Goal: Task Accomplishment & Management: Complete application form

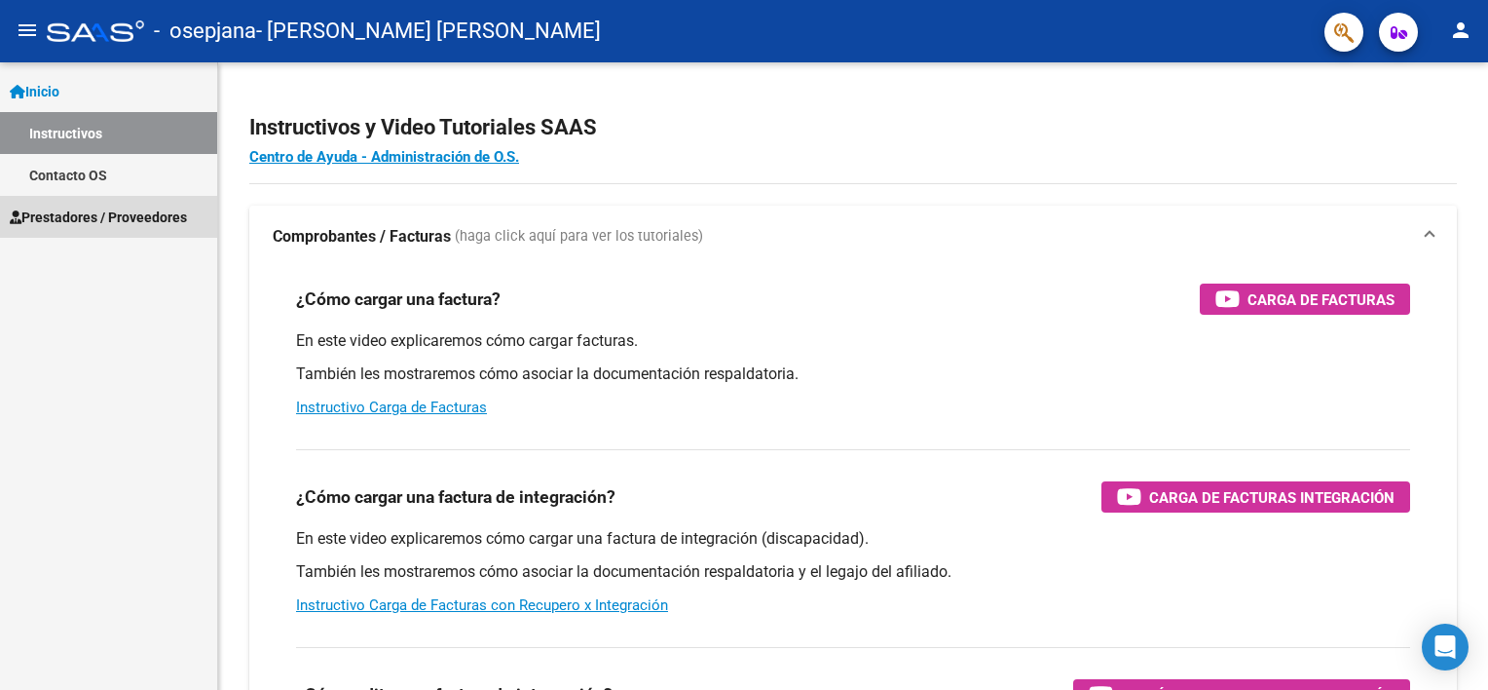
click at [108, 207] on span "Prestadores / Proveedores" at bounding box center [98, 217] width 177 height 21
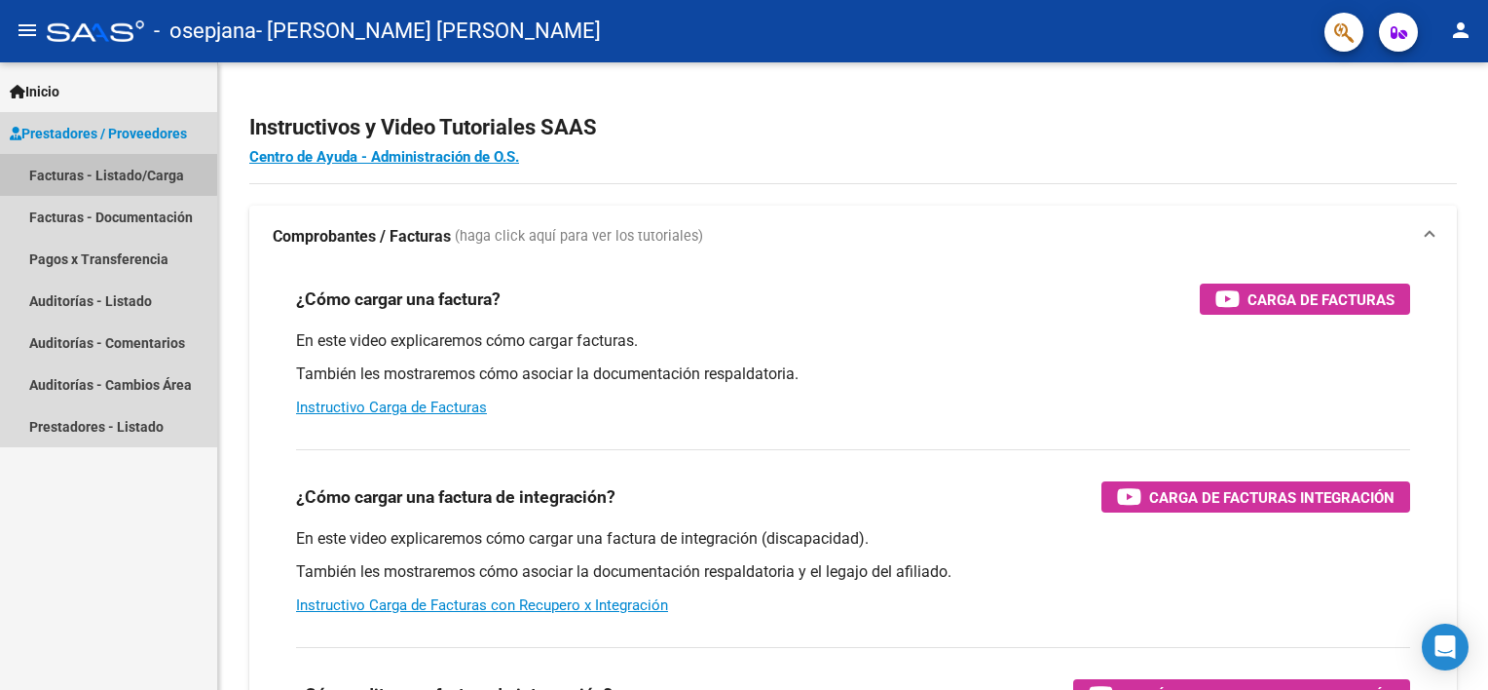
click at [89, 164] on link "Facturas - Listado/Carga" at bounding box center [108, 175] width 217 height 42
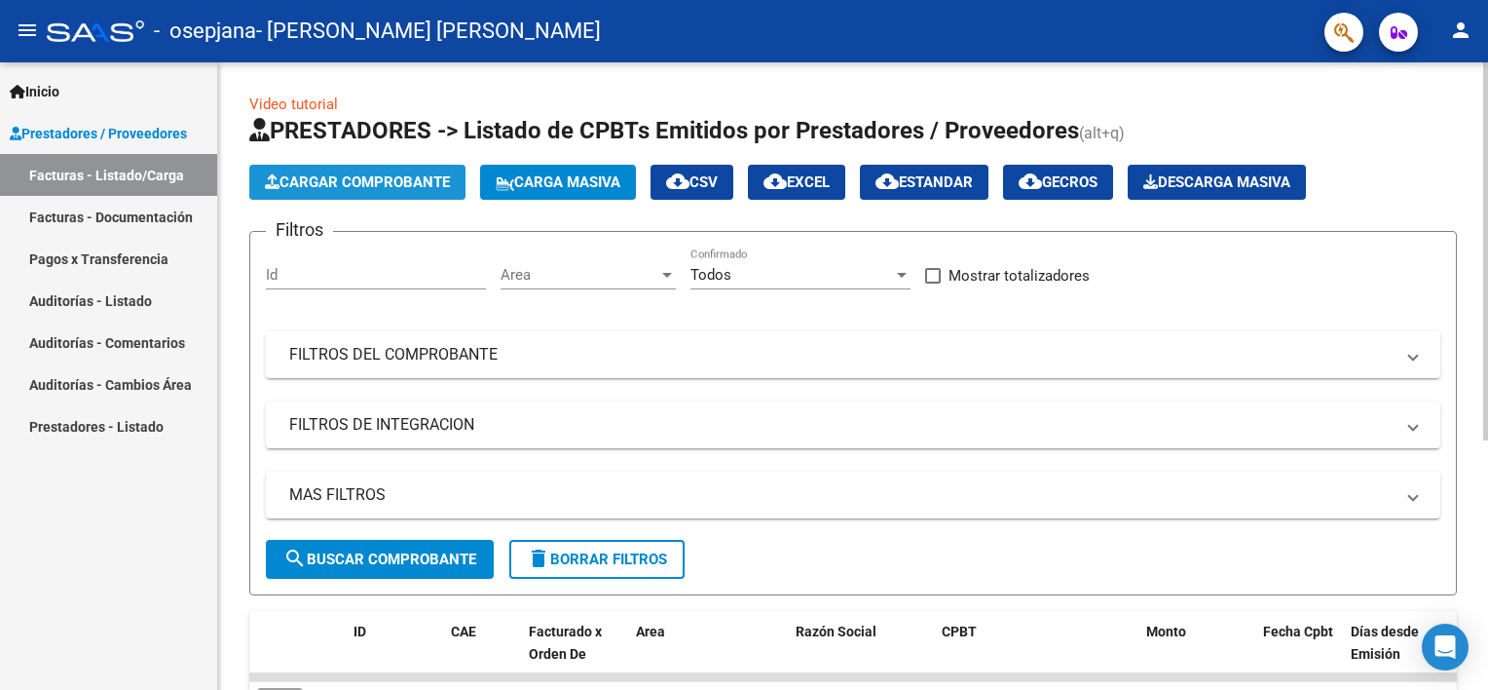
click at [347, 179] on span "Cargar Comprobante" at bounding box center [357, 182] width 185 height 18
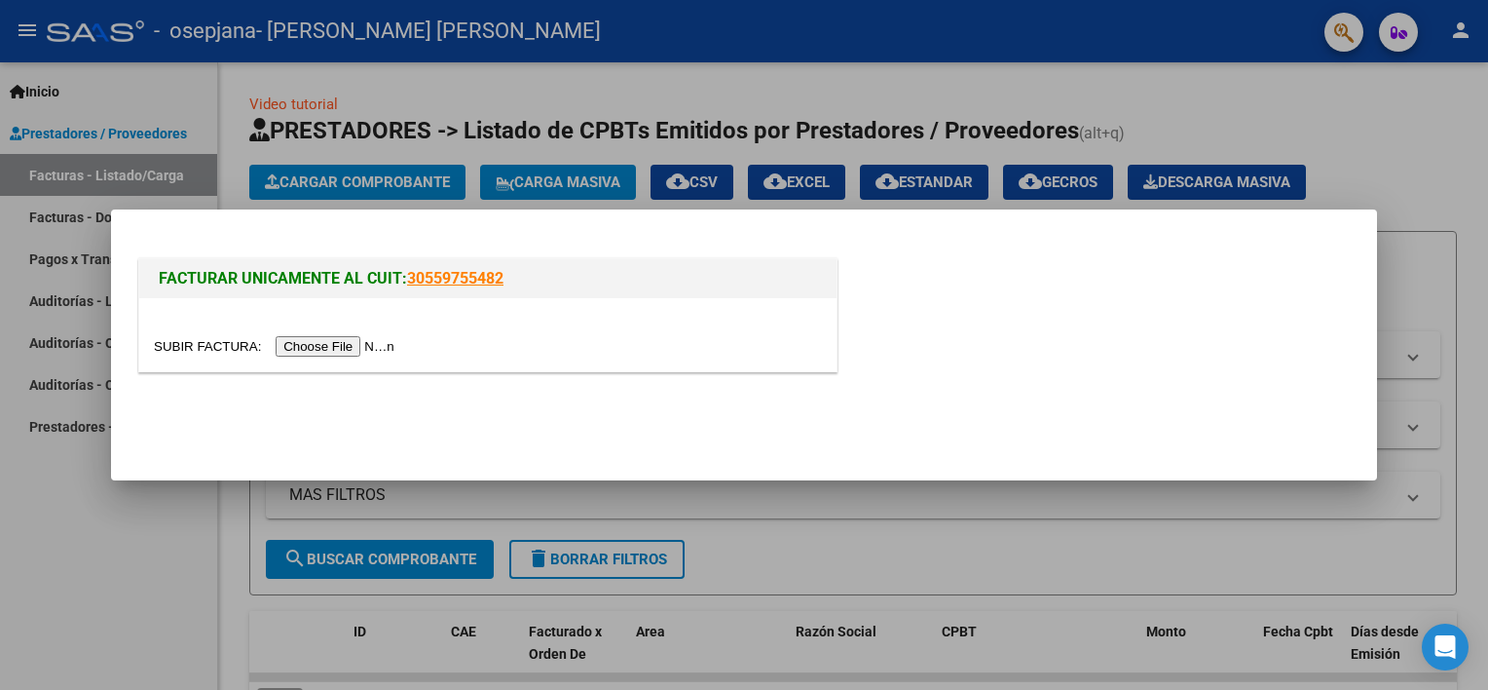
click at [350, 347] on input "file" at bounding box center [277, 346] width 246 height 20
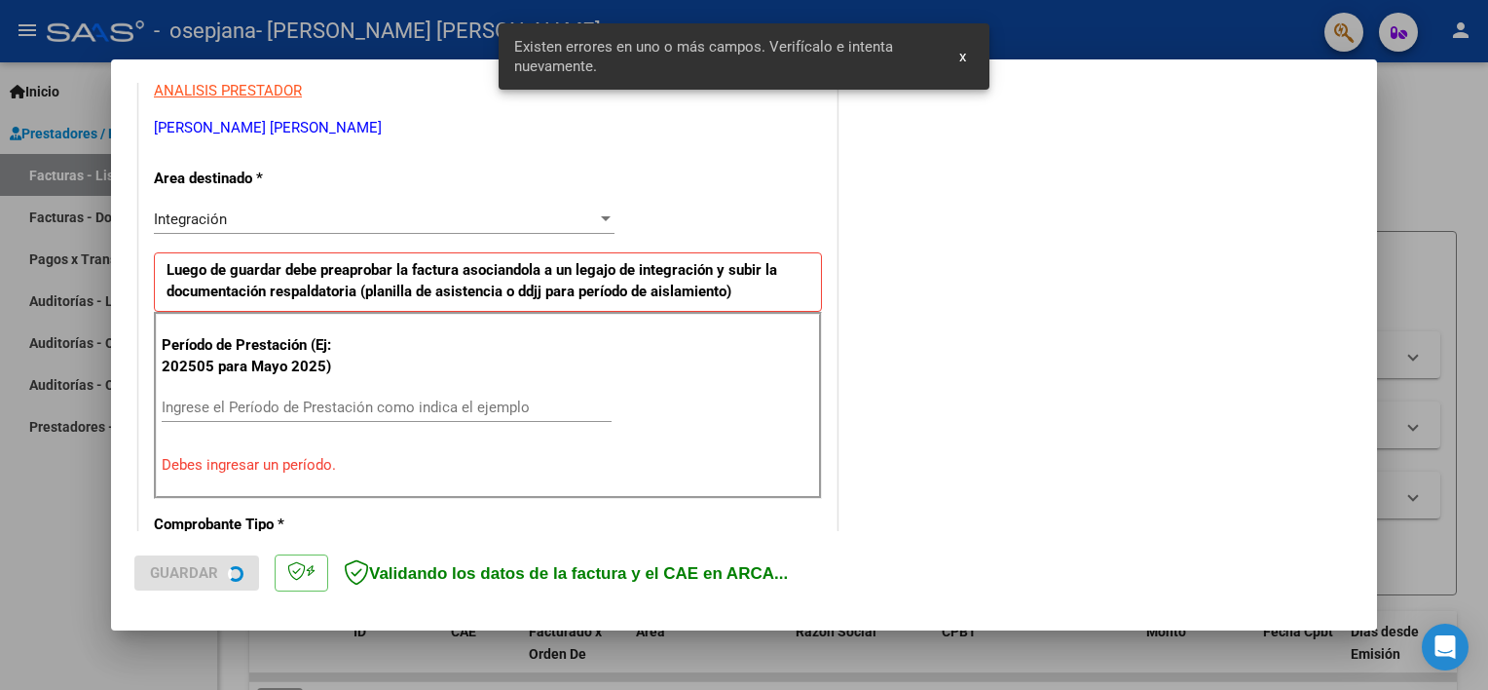
scroll to position [416, 0]
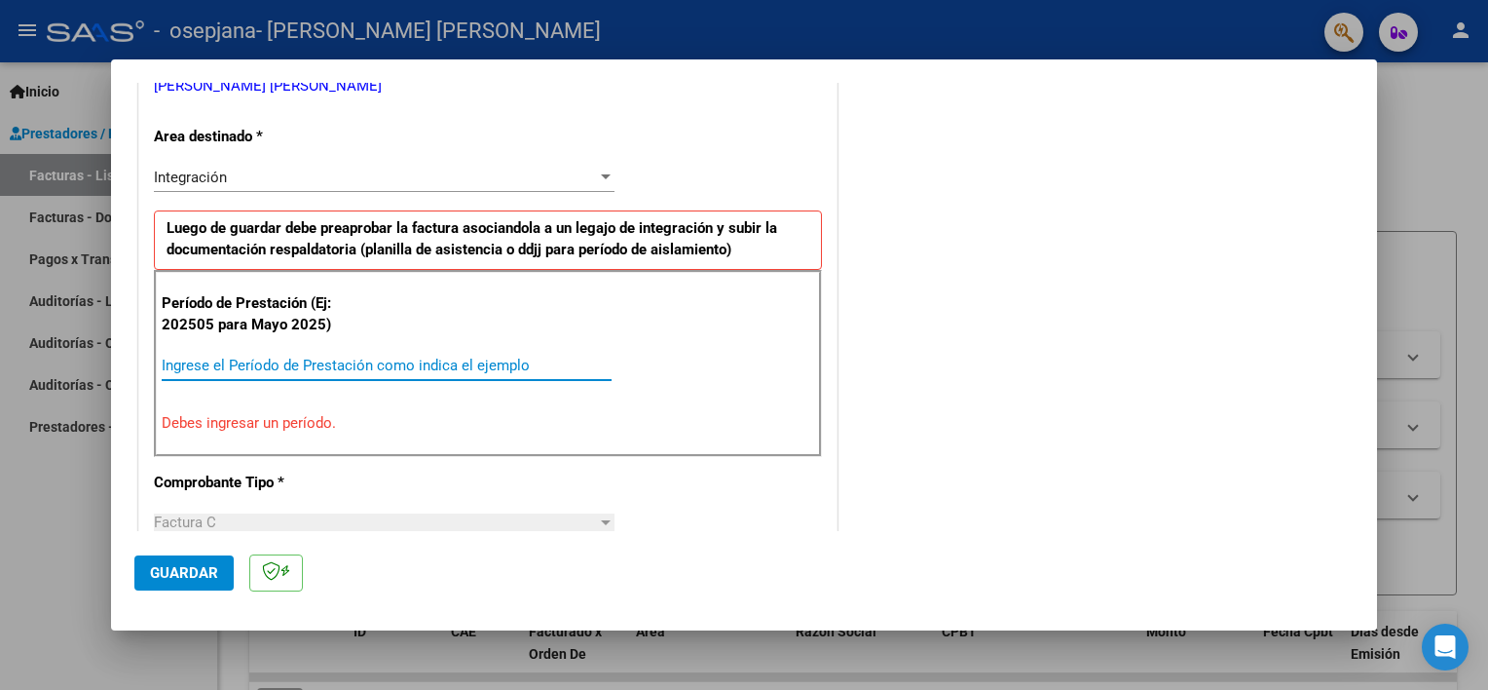
click at [288, 366] on input "Ingrese el Período de Prestación como indica el ejemplo" at bounding box center [387, 366] width 450 height 18
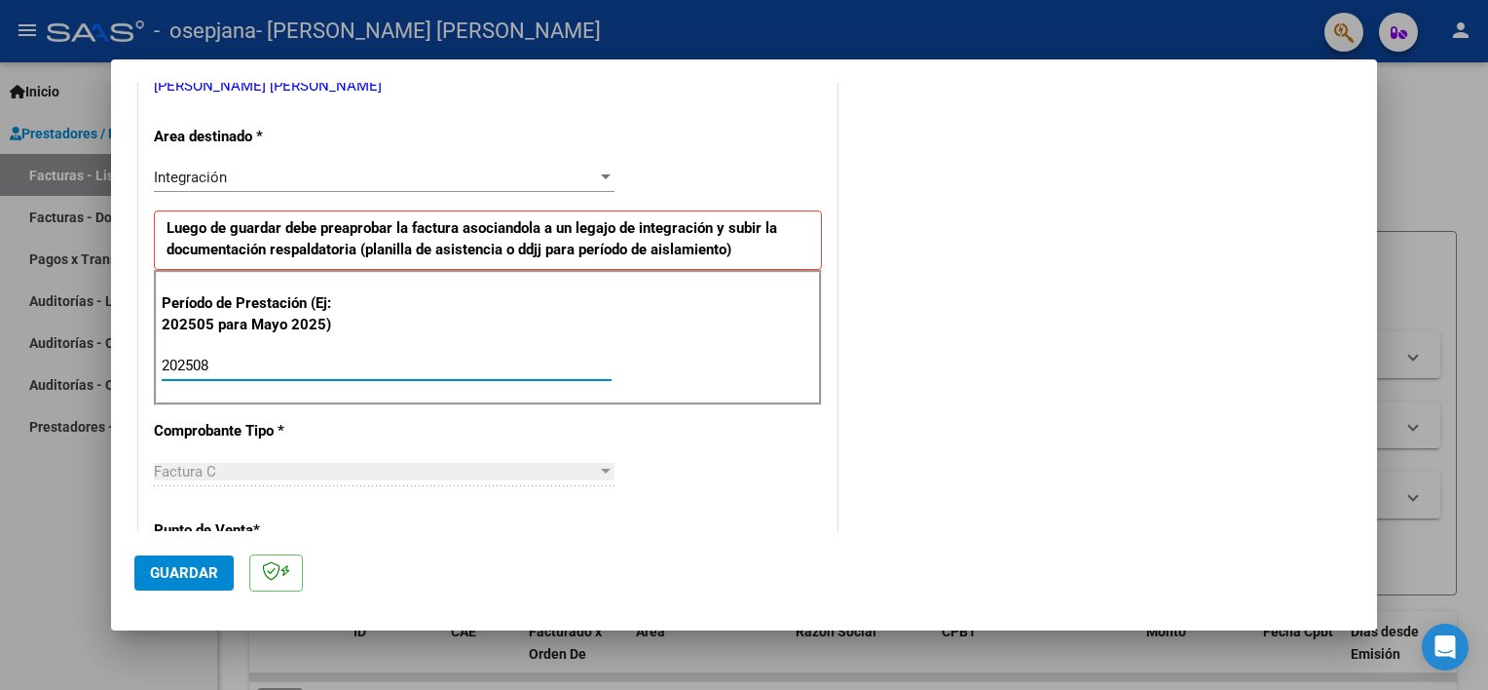
type input "202508"
click at [585, 468] on div "Factura C" at bounding box center [375, 472] width 443 height 18
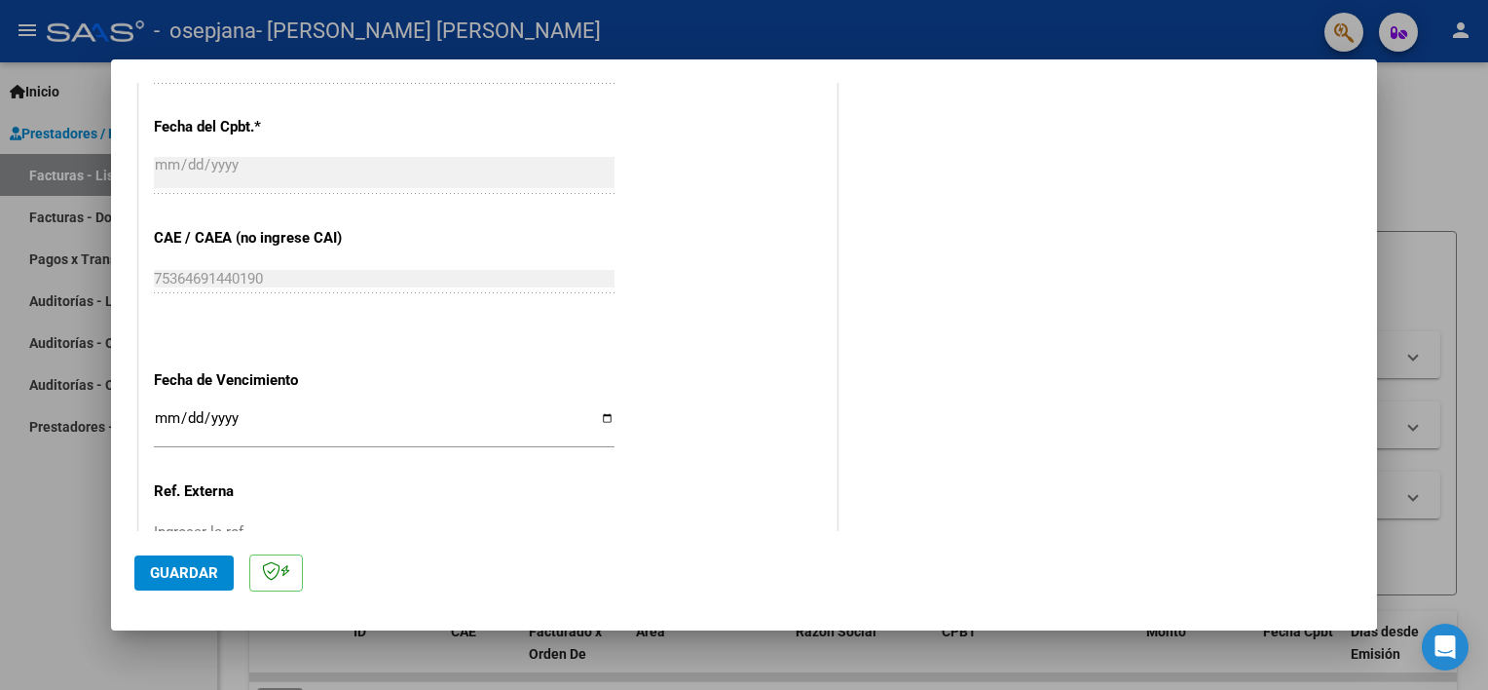
scroll to position [1160, 0]
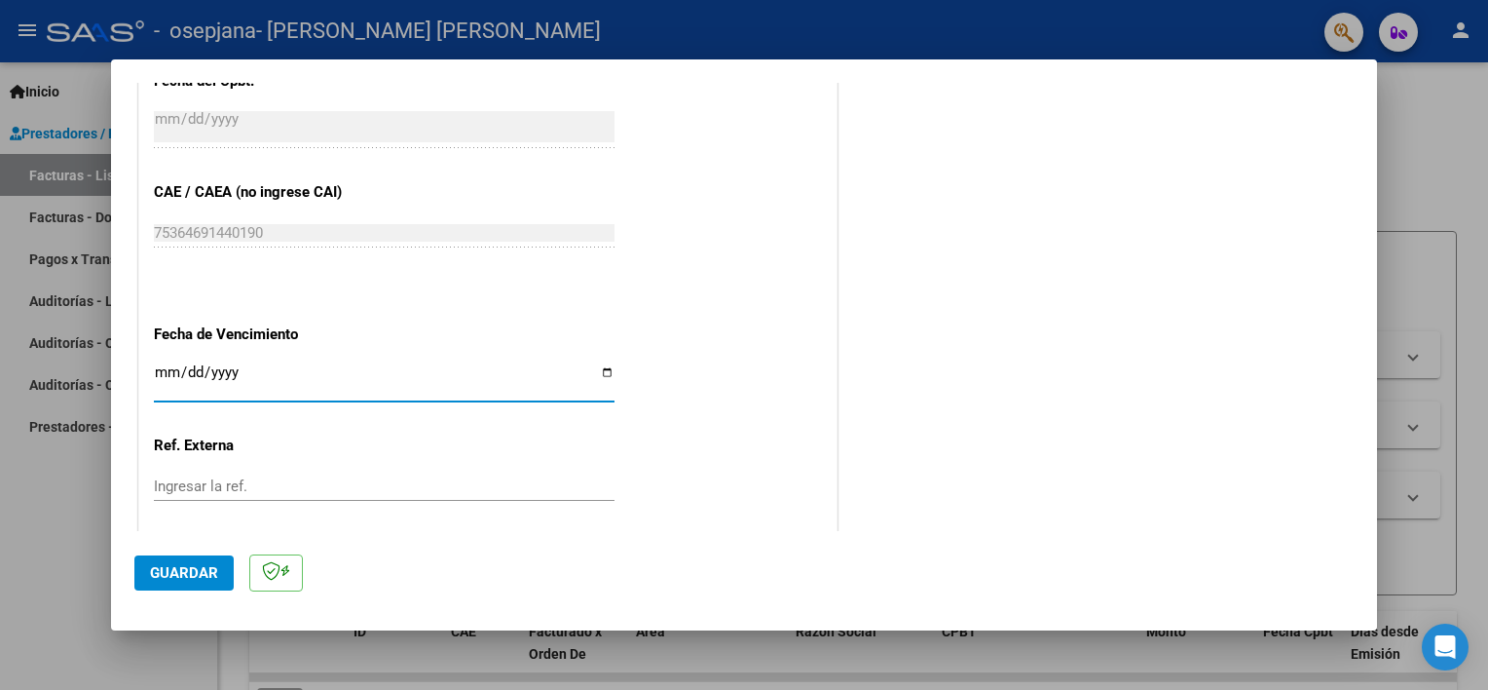
click at [516, 390] on input "Ingresar la fecha" at bounding box center [384, 379] width 461 height 31
type input "[DATE]"
click at [199, 576] on span "Guardar" at bounding box center [184, 573] width 68 height 18
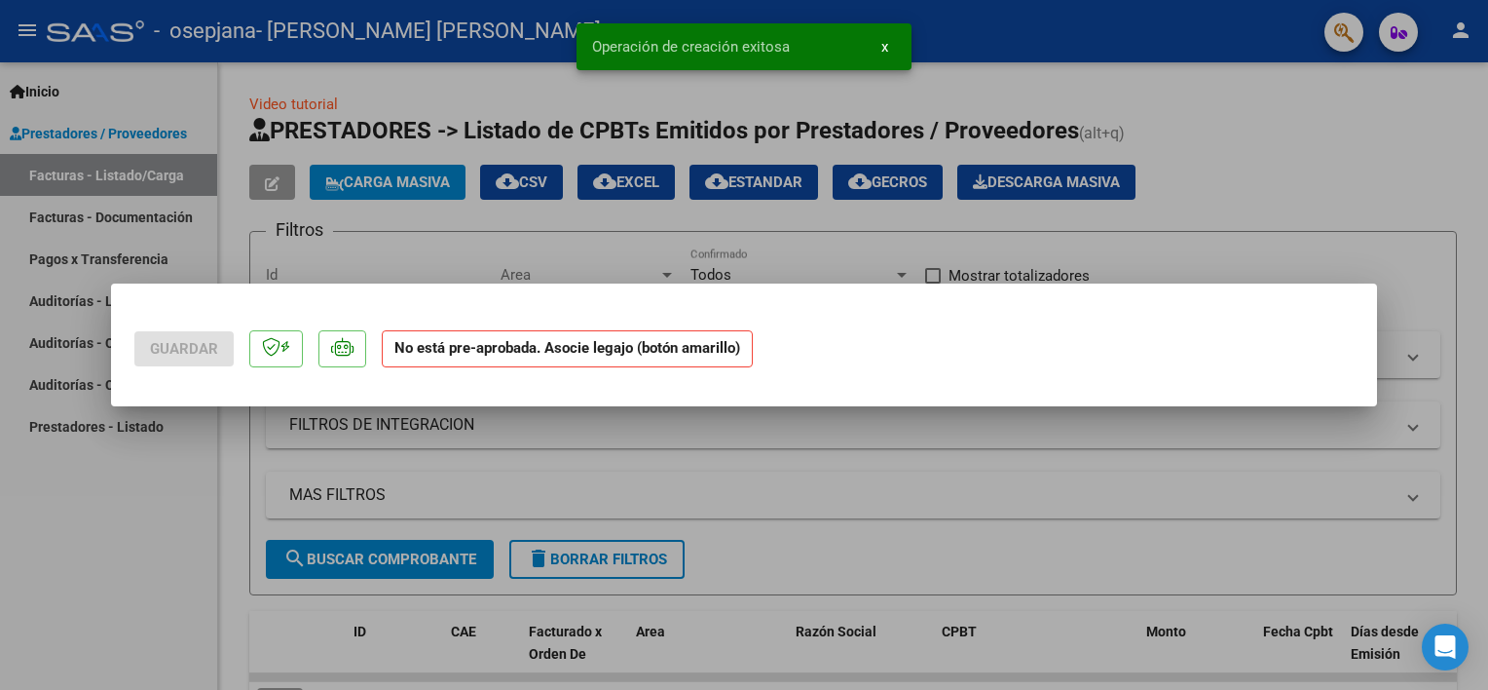
scroll to position [0, 0]
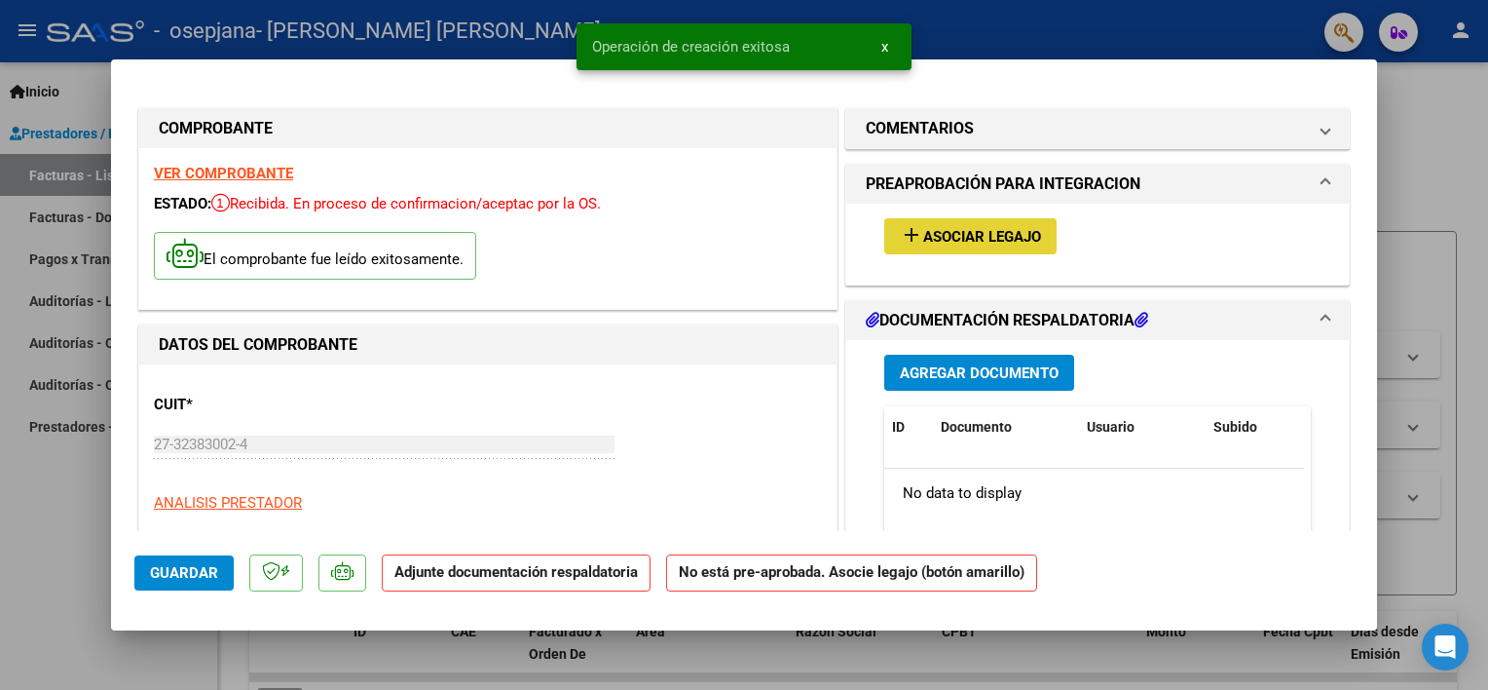
click at [957, 224] on button "add Asociar Legajo" at bounding box center [970, 236] width 172 height 36
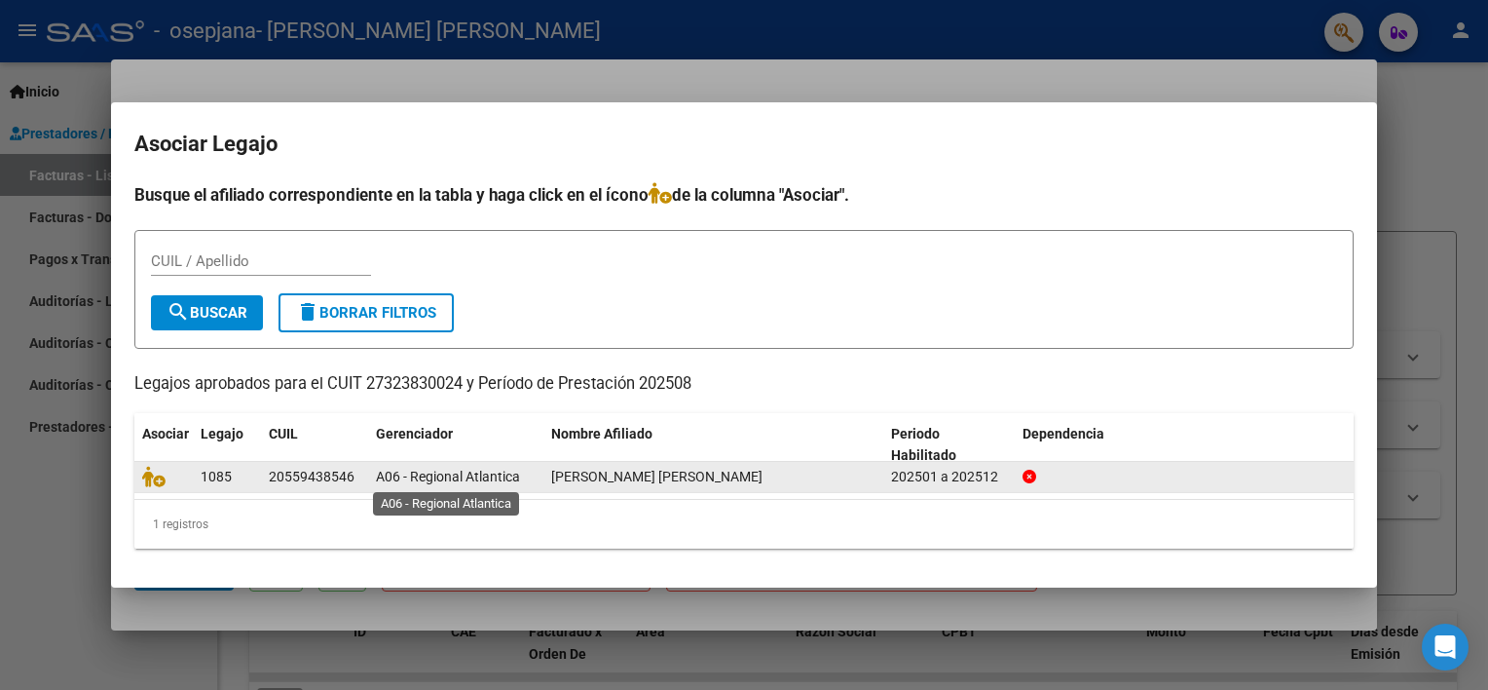
click at [457, 478] on span "A06 - Regional Atlantica" at bounding box center [448, 477] width 144 height 16
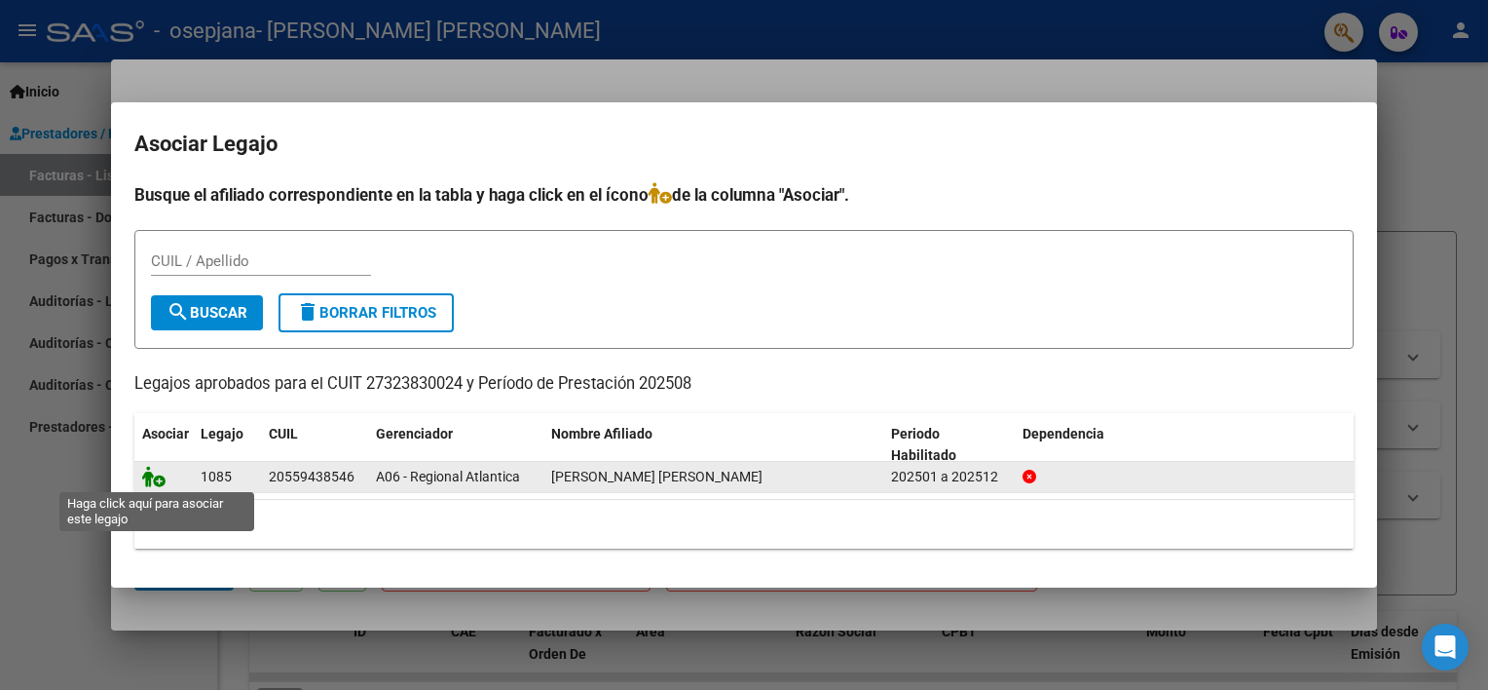
click at [157, 481] on icon at bounding box center [153, 476] width 23 height 21
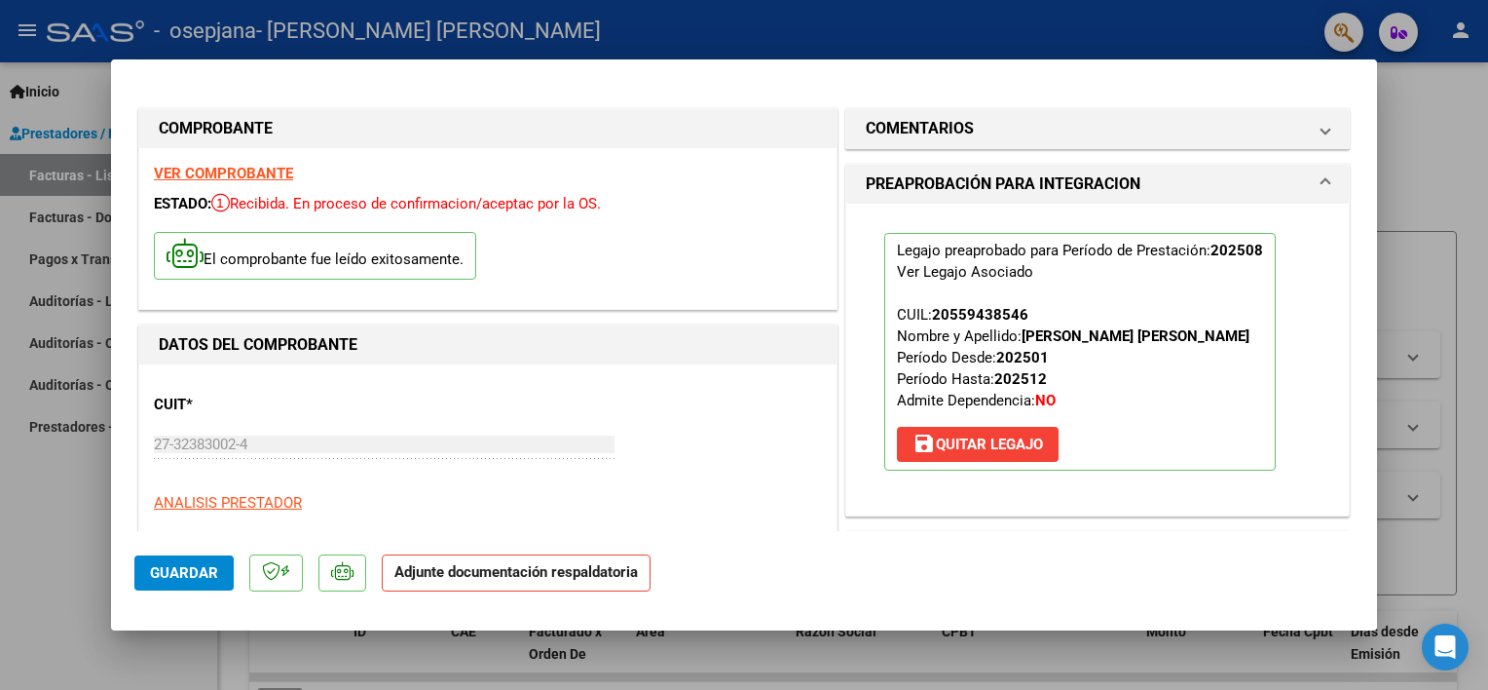
click at [487, 575] on strong "Adjunte documentación respaldatoria" at bounding box center [517, 572] width 244 height 18
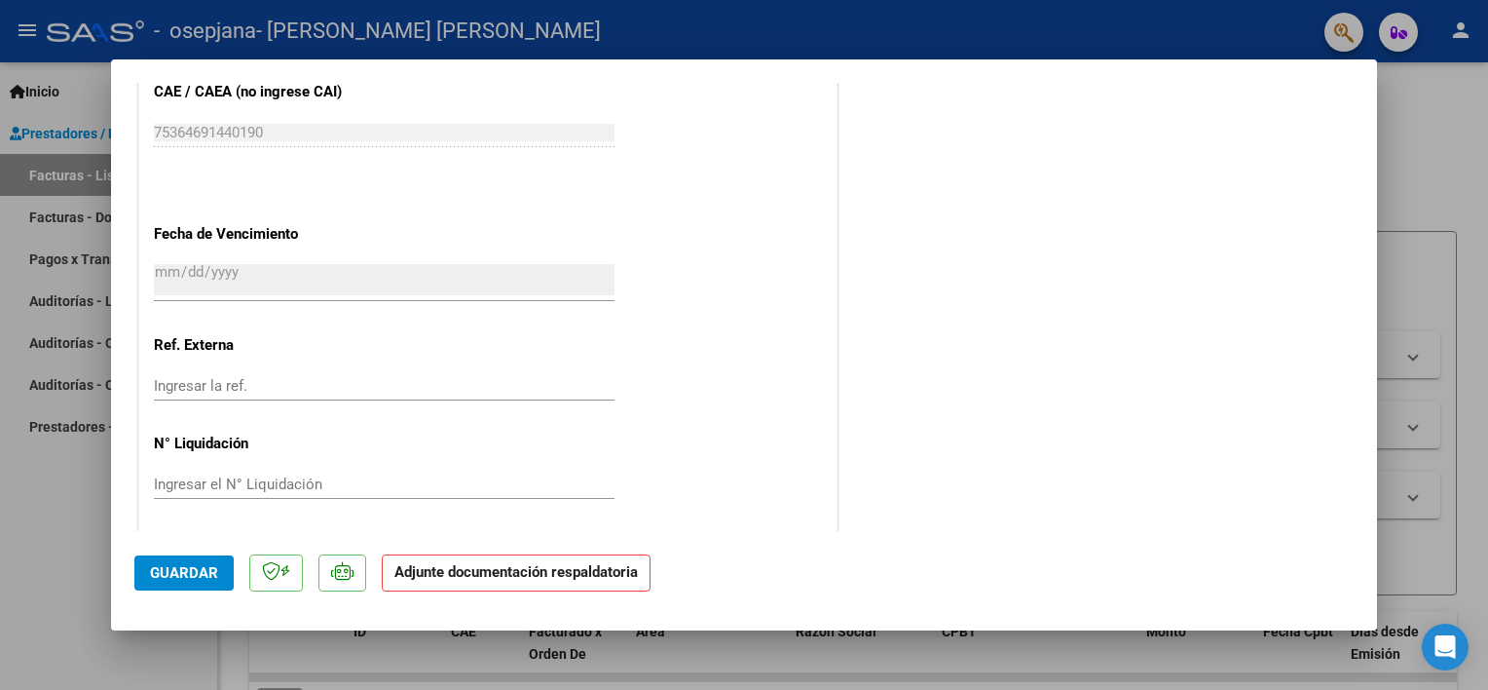
scroll to position [1294, 0]
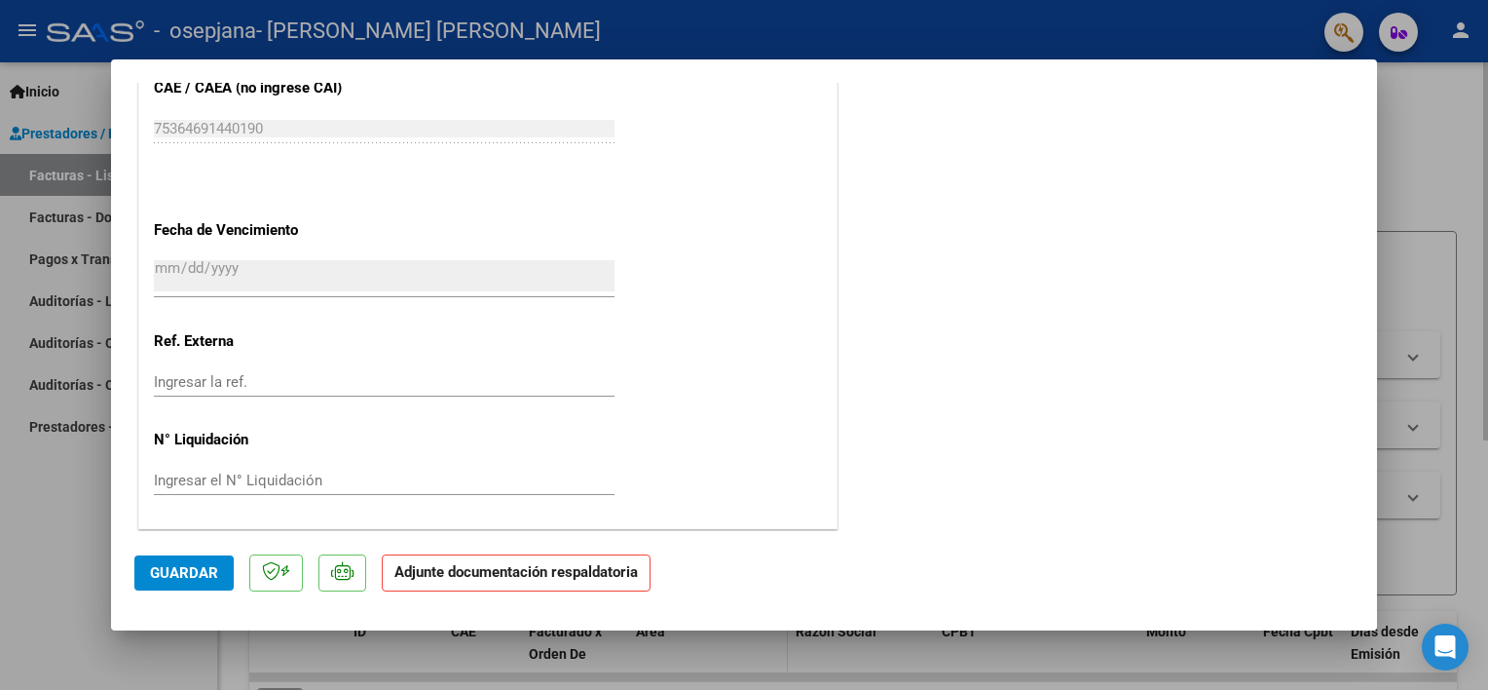
drag, startPoint x: 1403, startPoint y: 632, endPoint x: 775, endPoint y: 648, distance: 627.5
click at [775, 648] on div at bounding box center [744, 345] width 1488 height 690
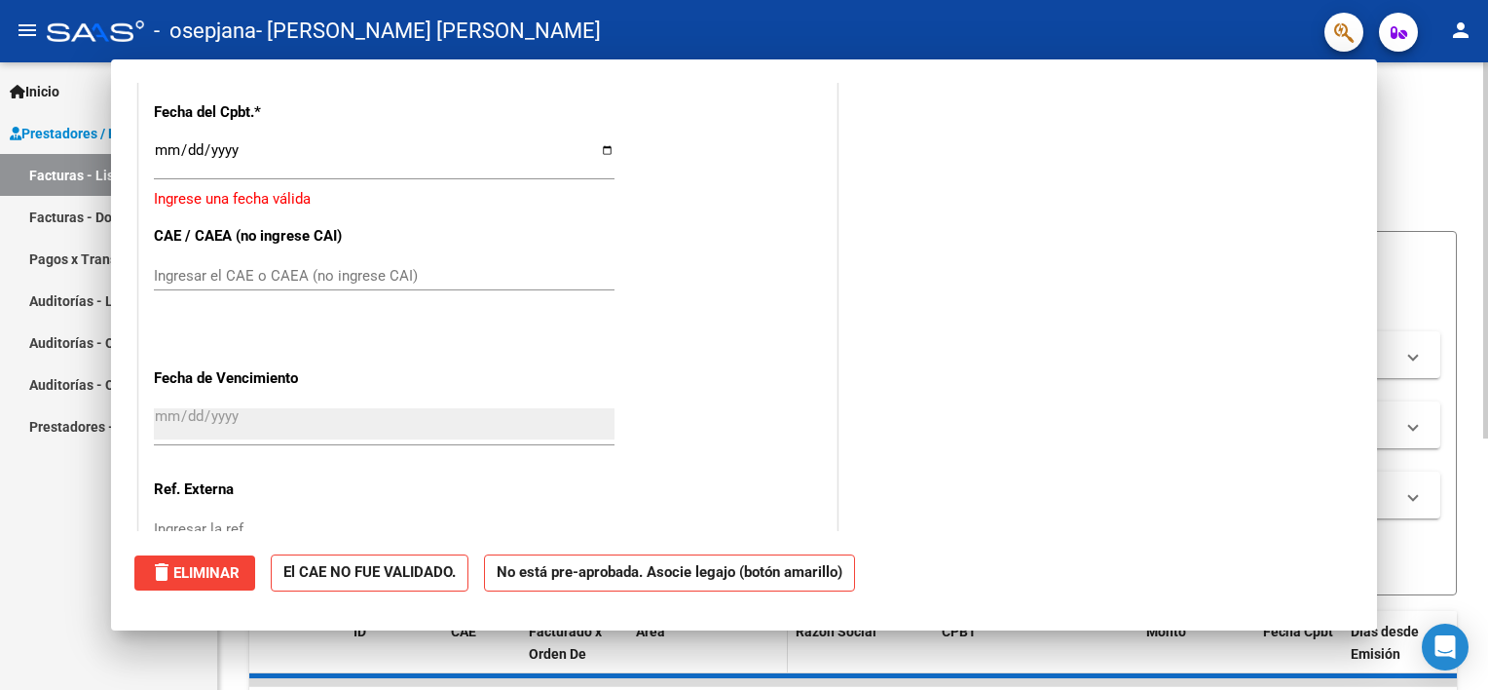
scroll to position [0, 0]
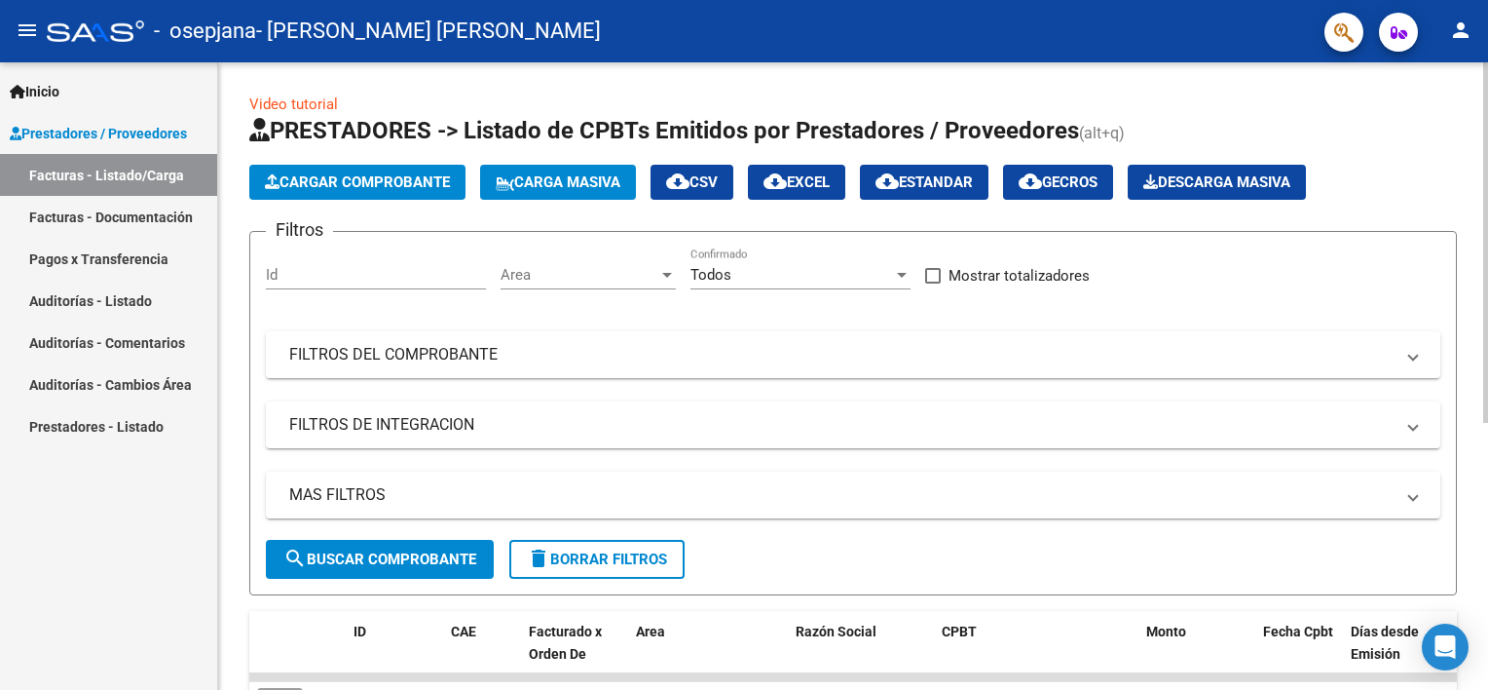
click at [868, 529] on div "MAS FILTROS Todos Con Doc. Respaldatoria Todos Con Trazabilidad Todos Asociado …" at bounding box center [853, 505] width 1175 height 68
click at [432, 191] on button "Cargar Comprobante" at bounding box center [357, 182] width 216 height 35
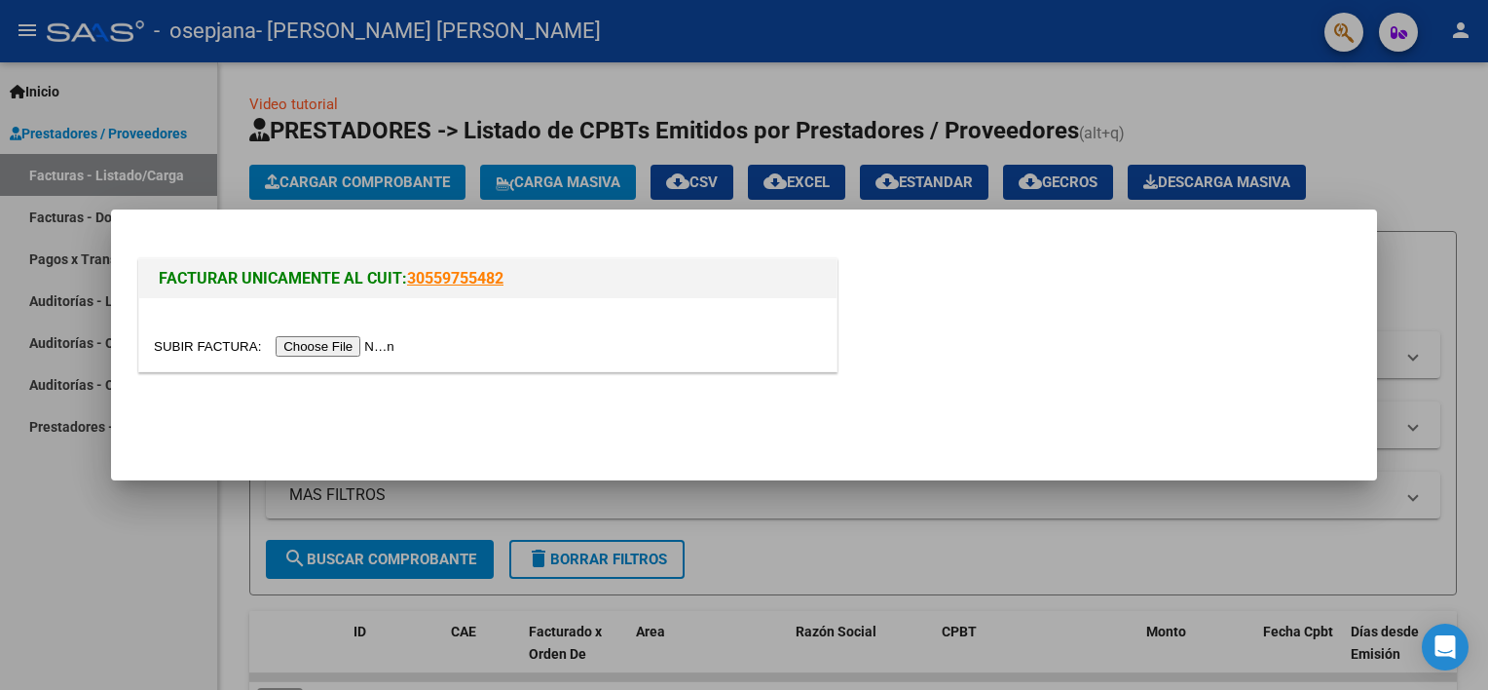
click at [349, 346] on input "file" at bounding box center [277, 346] width 246 height 20
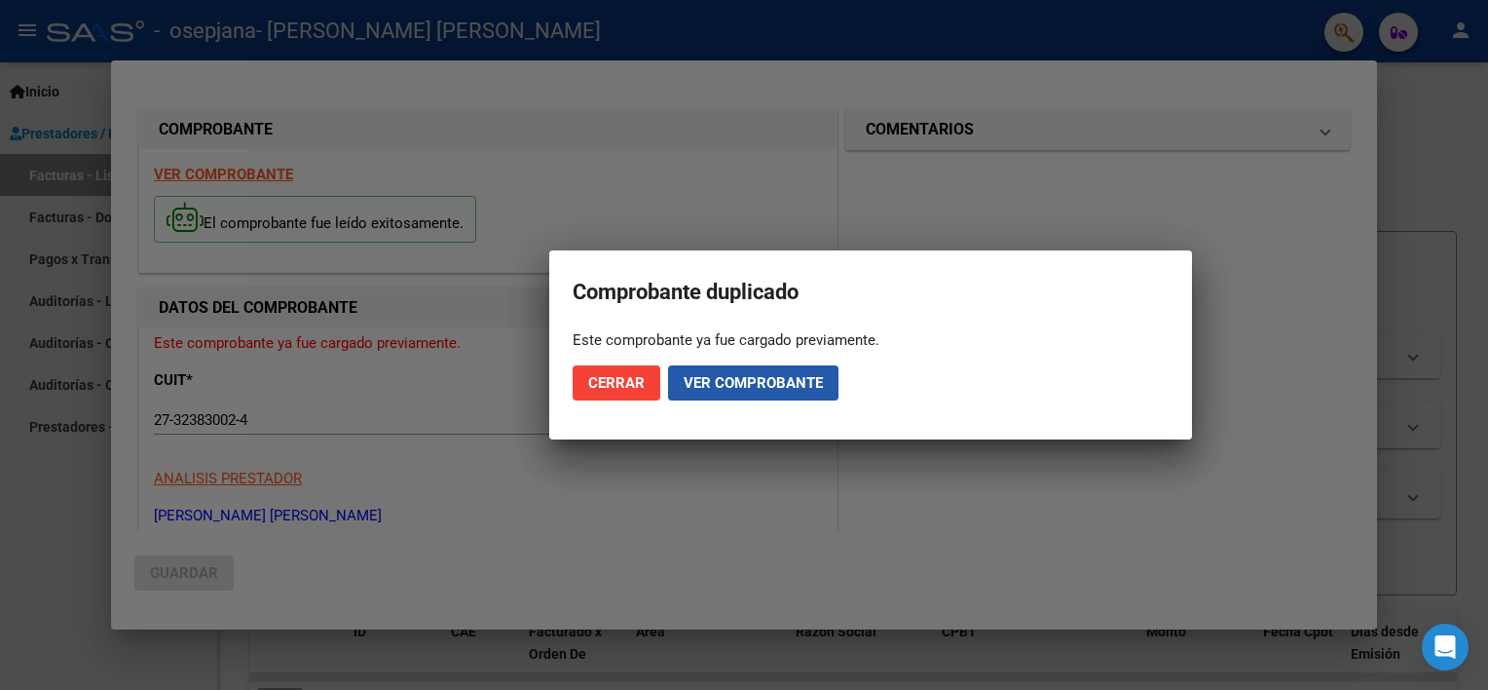
click at [695, 372] on button "Ver comprobante" at bounding box center [753, 382] width 170 height 35
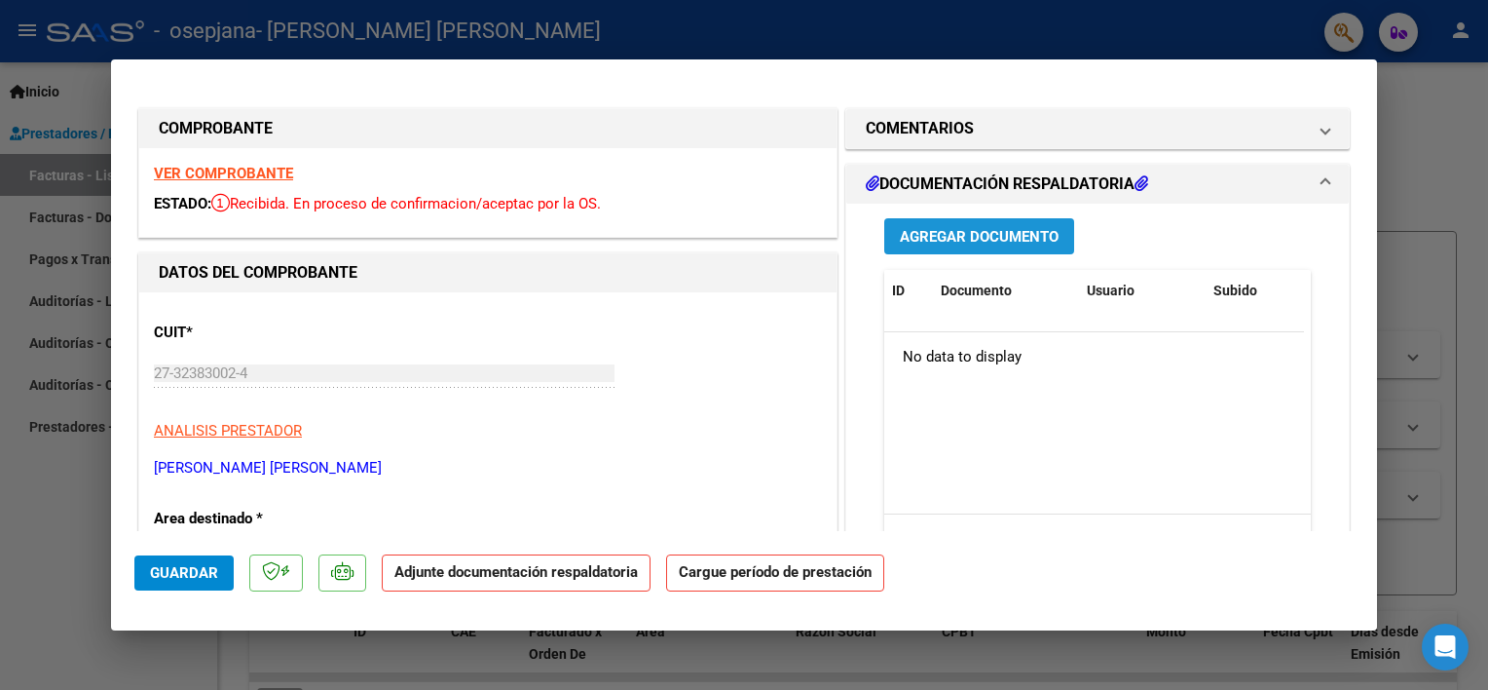
click at [978, 234] on span "Agregar Documento" at bounding box center [979, 237] width 159 height 18
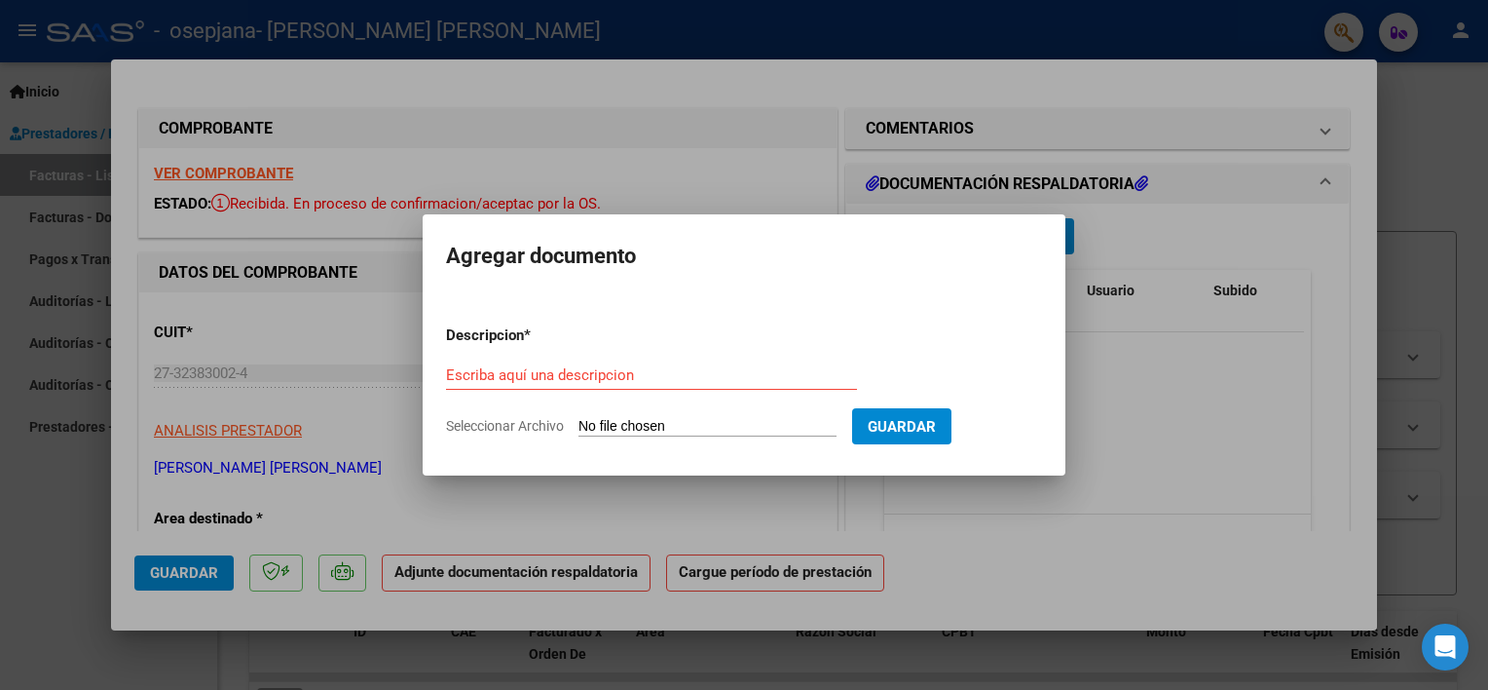
click at [1156, 365] on div at bounding box center [744, 345] width 1488 height 690
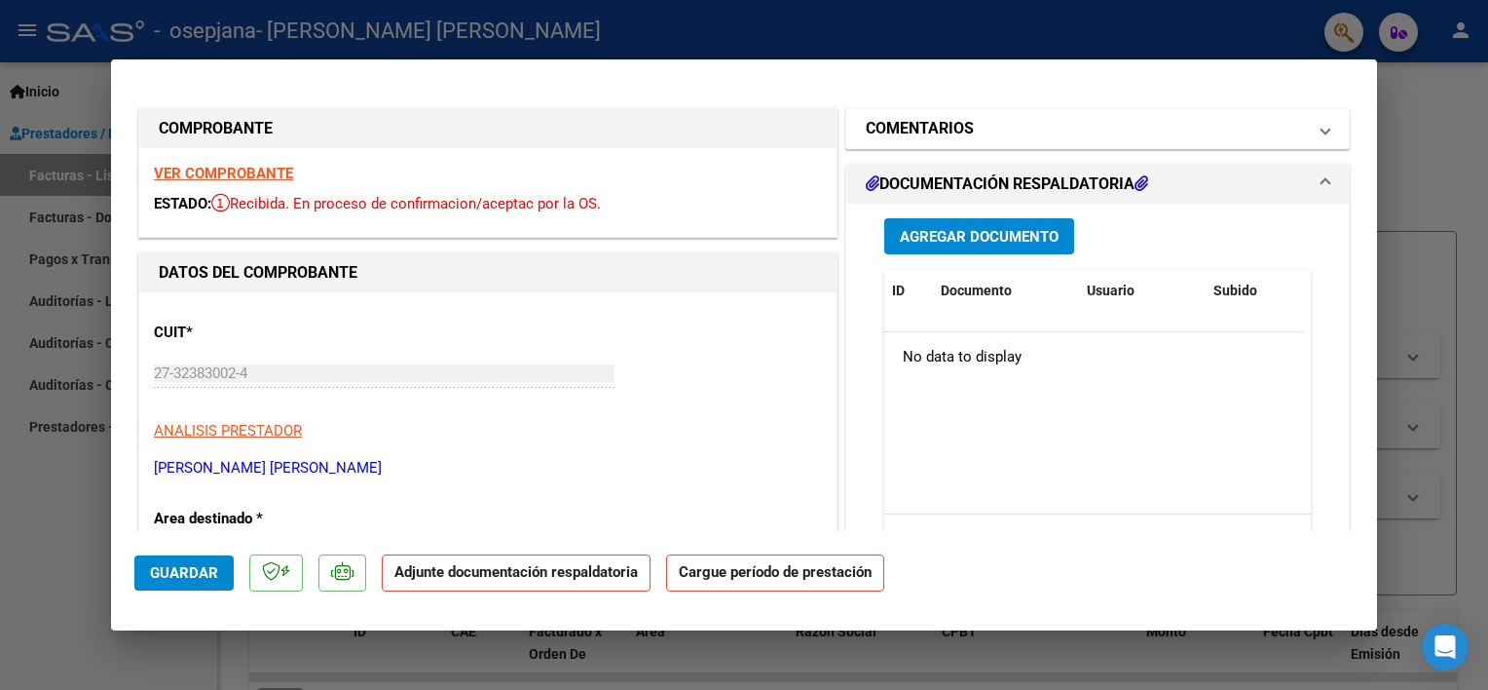
click at [948, 121] on h1 "COMENTARIOS" at bounding box center [920, 128] width 108 height 23
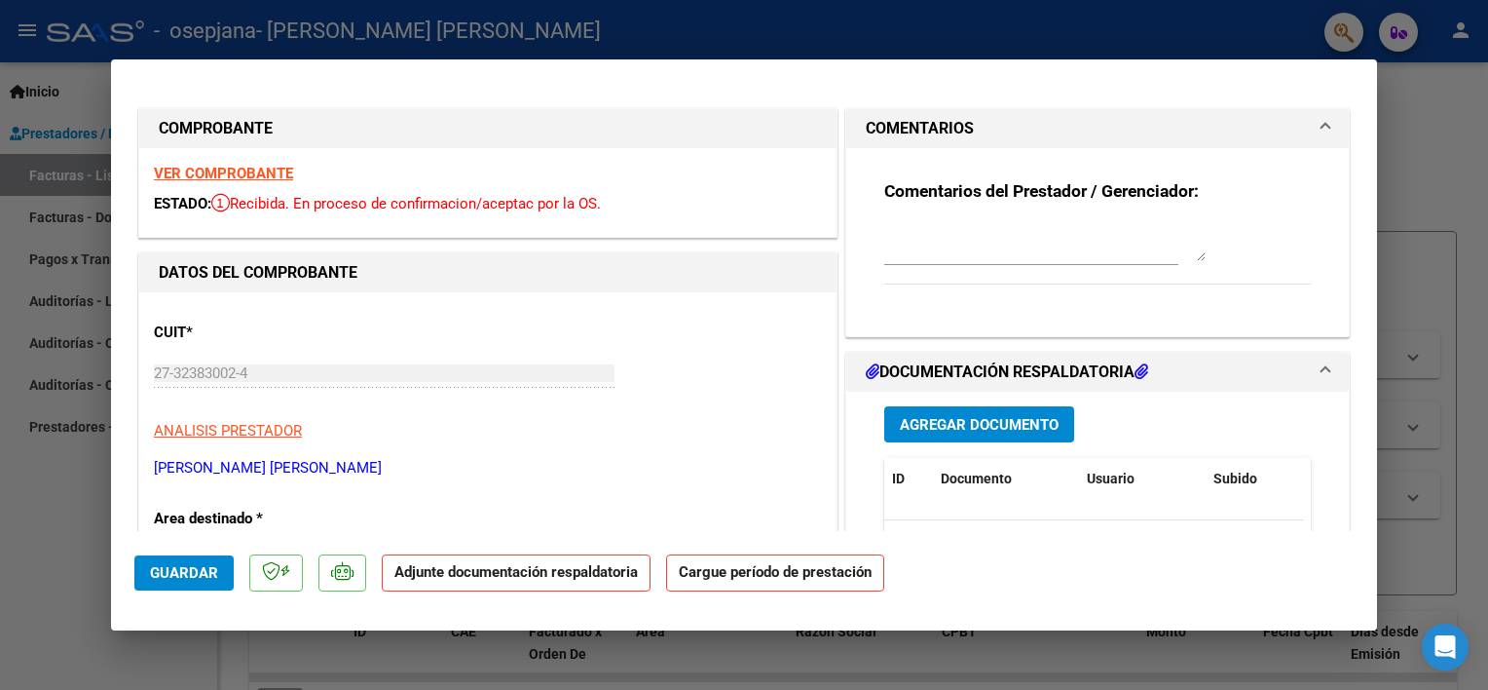
click at [948, 121] on h1 "COMENTARIOS" at bounding box center [920, 128] width 108 height 23
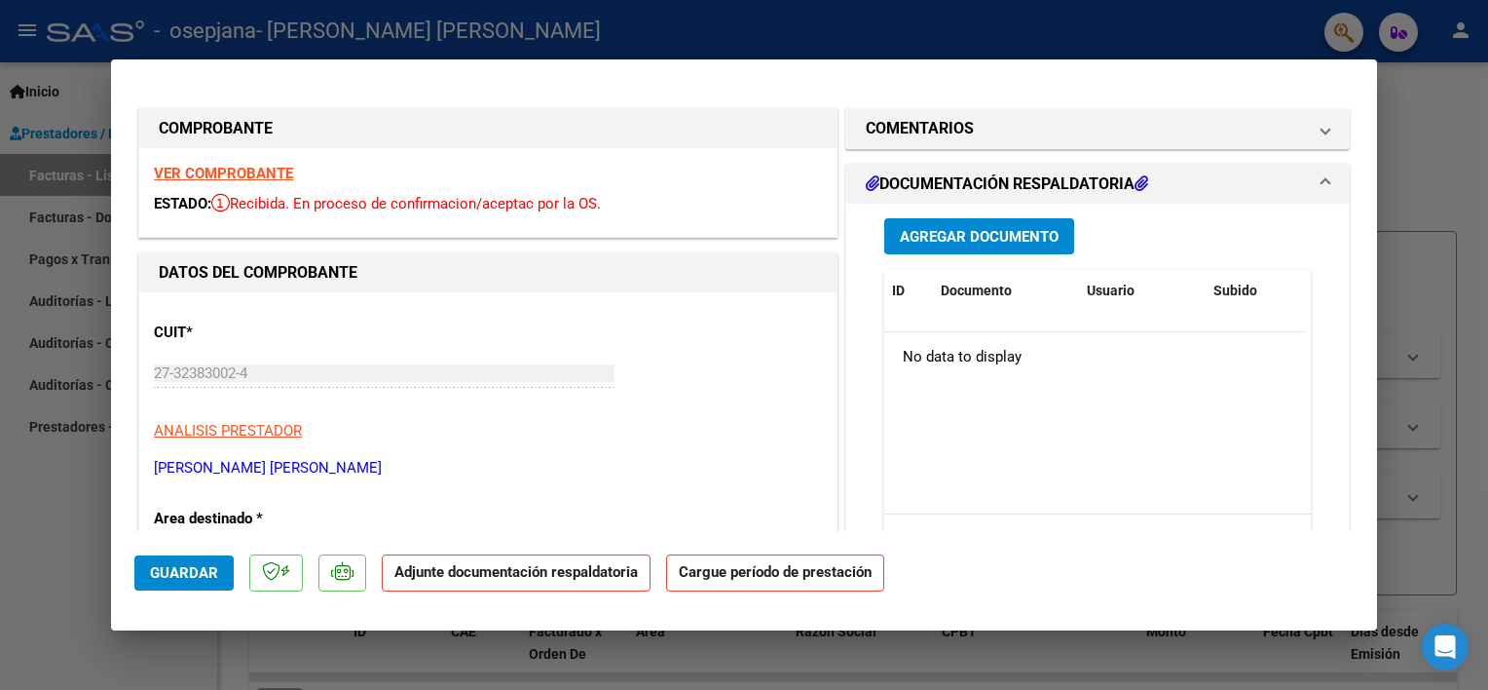
click at [955, 191] on h1 "DOCUMENTACIÓN RESPALDATORIA" at bounding box center [1007, 183] width 282 height 23
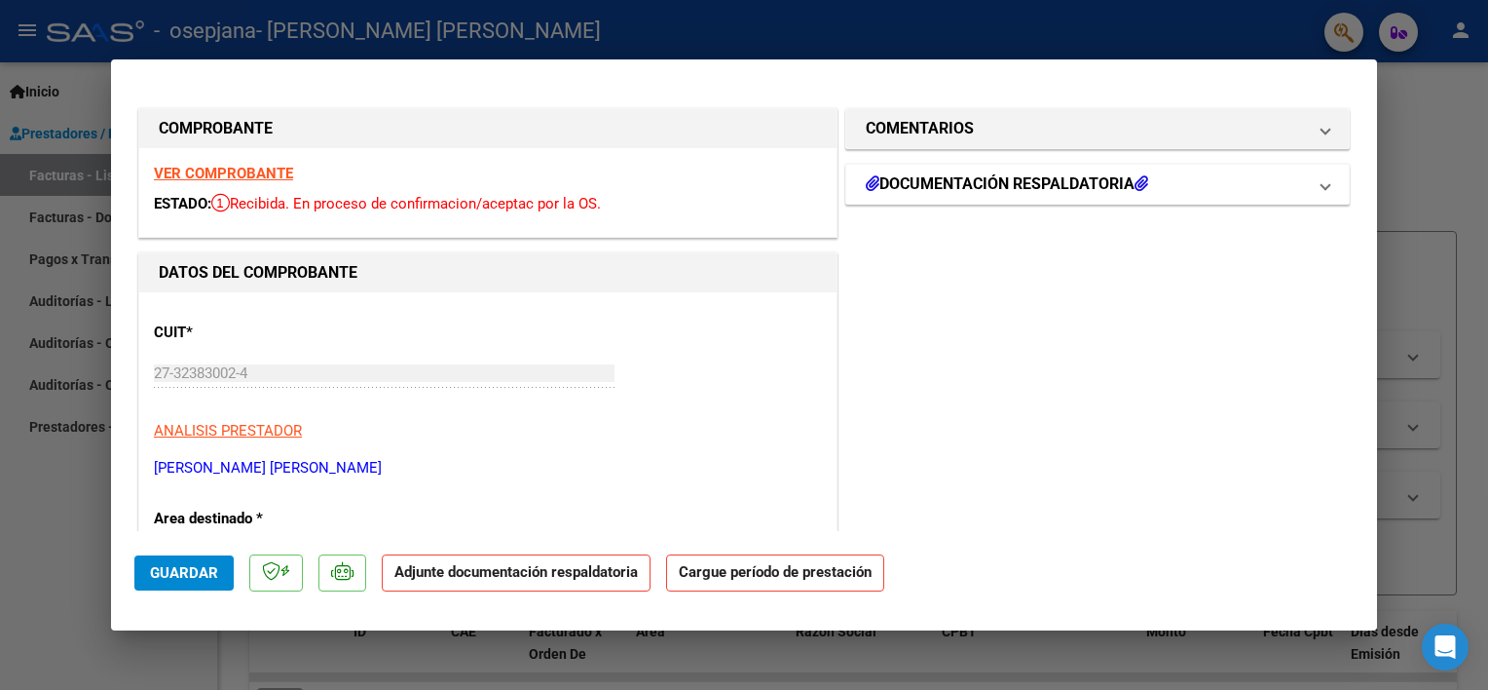
click at [955, 191] on h1 "DOCUMENTACIÓN RESPALDATORIA" at bounding box center [1007, 183] width 282 height 23
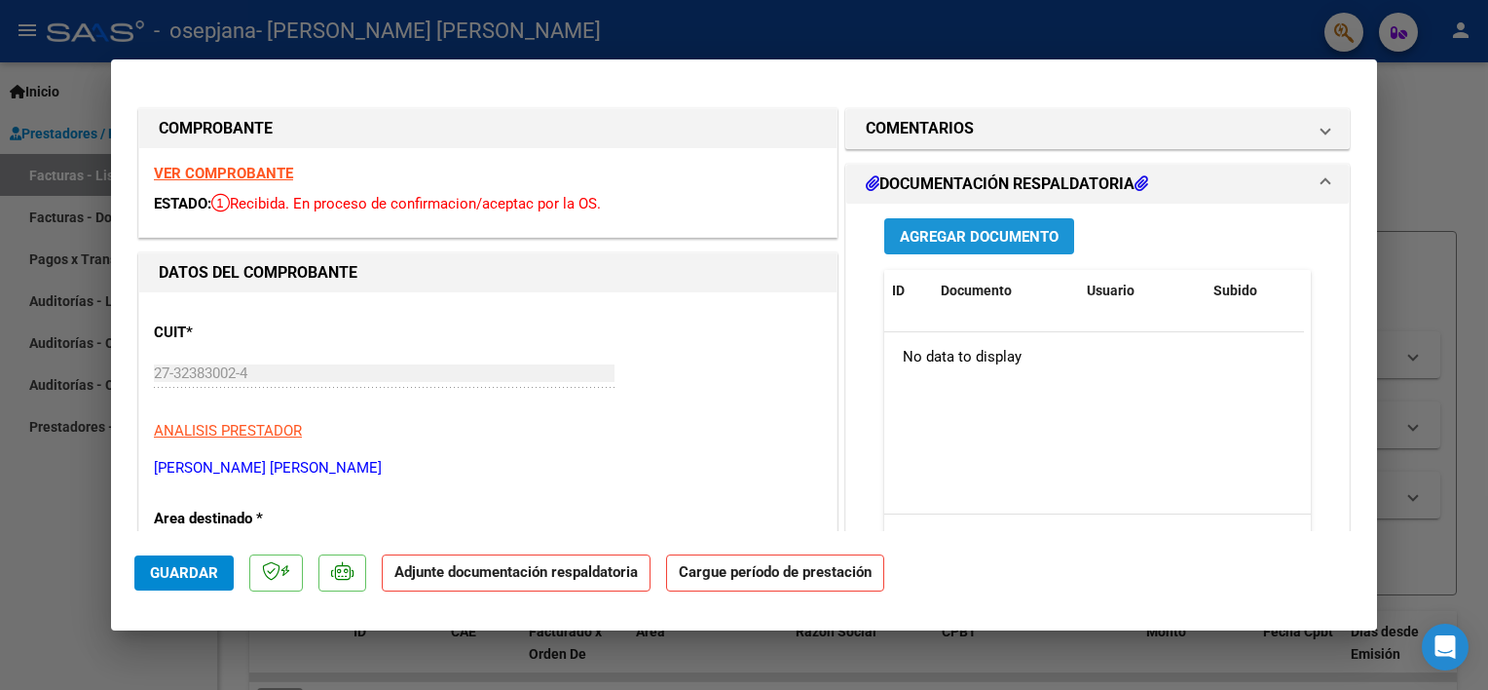
click at [1002, 237] on span "Agregar Documento" at bounding box center [979, 237] width 159 height 18
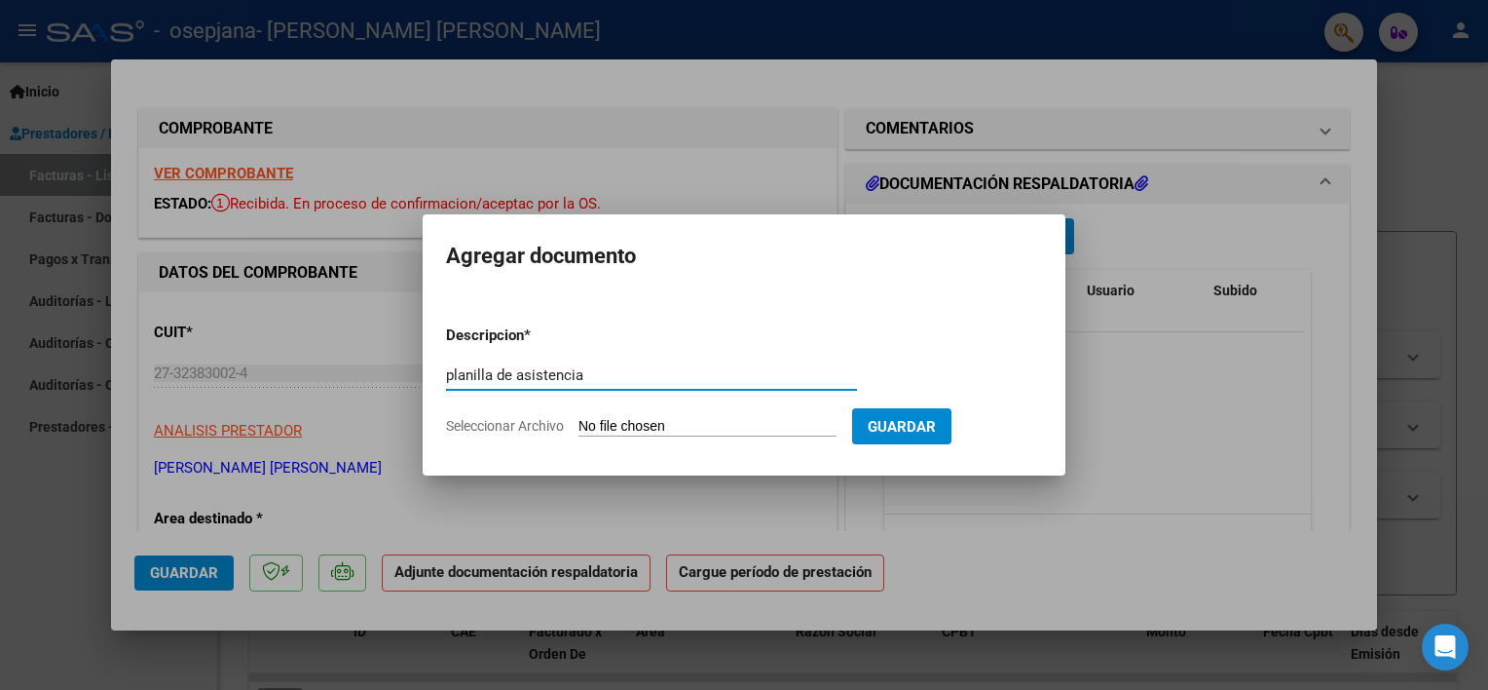
type input "planilla de asistencia"
click at [771, 424] on input "Seleccionar Archivo" at bounding box center [708, 427] width 258 height 19
type input "C:\fakepath\WhatsApp Image [DATE] 10.17.26 AM.jpeg"
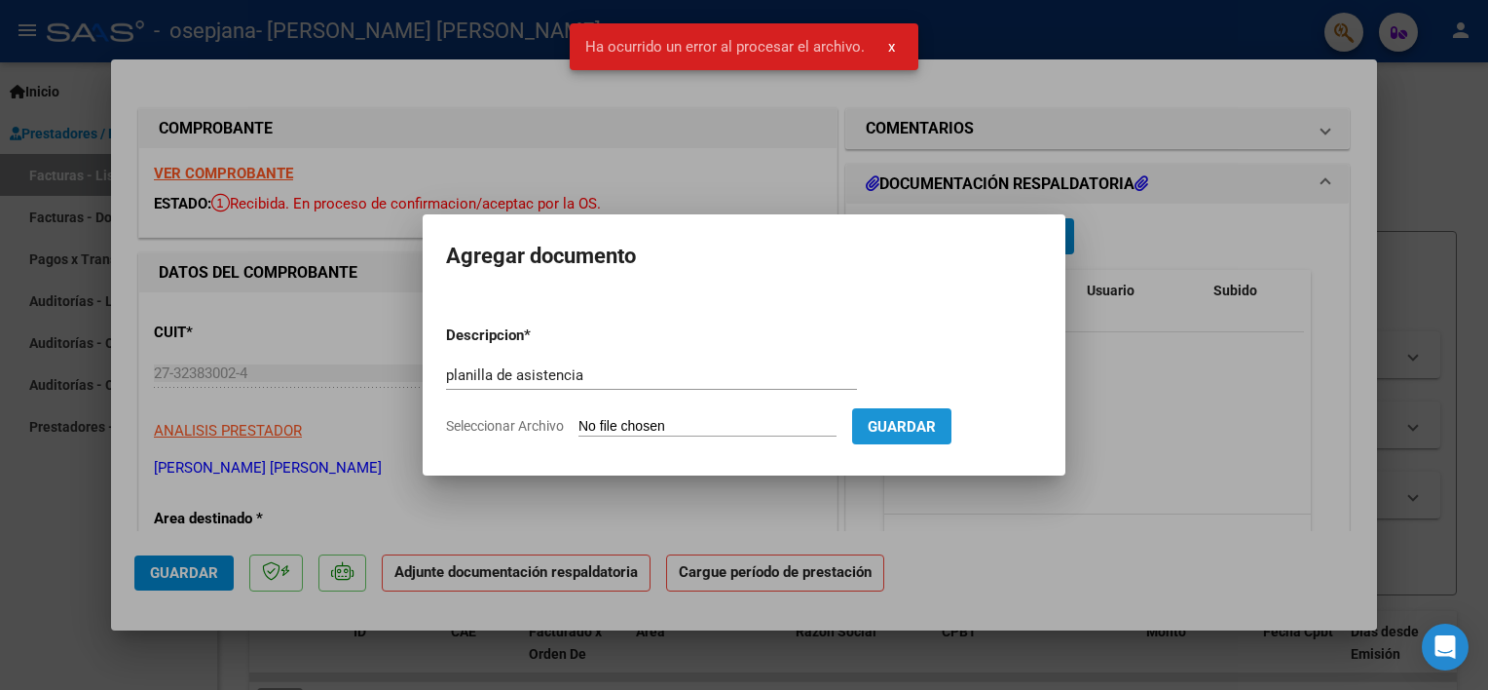
click at [936, 433] on span "Guardar" at bounding box center [902, 427] width 68 height 18
click at [952, 415] on button "Guardar" at bounding box center [901, 426] width 99 height 36
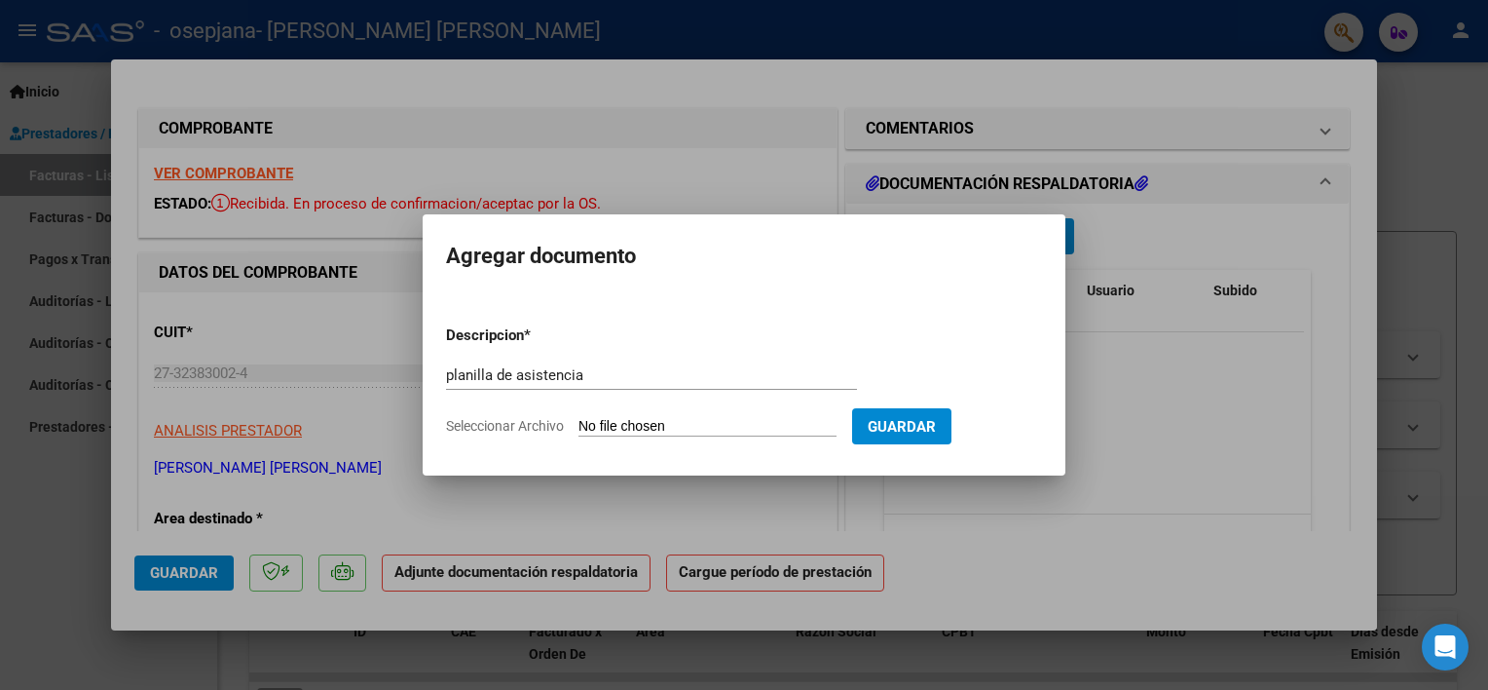
click at [815, 413] on form "Descripcion * planilla de asistencia Escriba aquí una descripcion Seleccionar A…" at bounding box center [744, 381] width 596 height 142
click at [760, 431] on input "Seleccionar Archivo" at bounding box center [708, 427] width 258 height 19
type input "C:\fakepath\WhatsApp Image [DATE] 10.17.26 AM.jpeg"
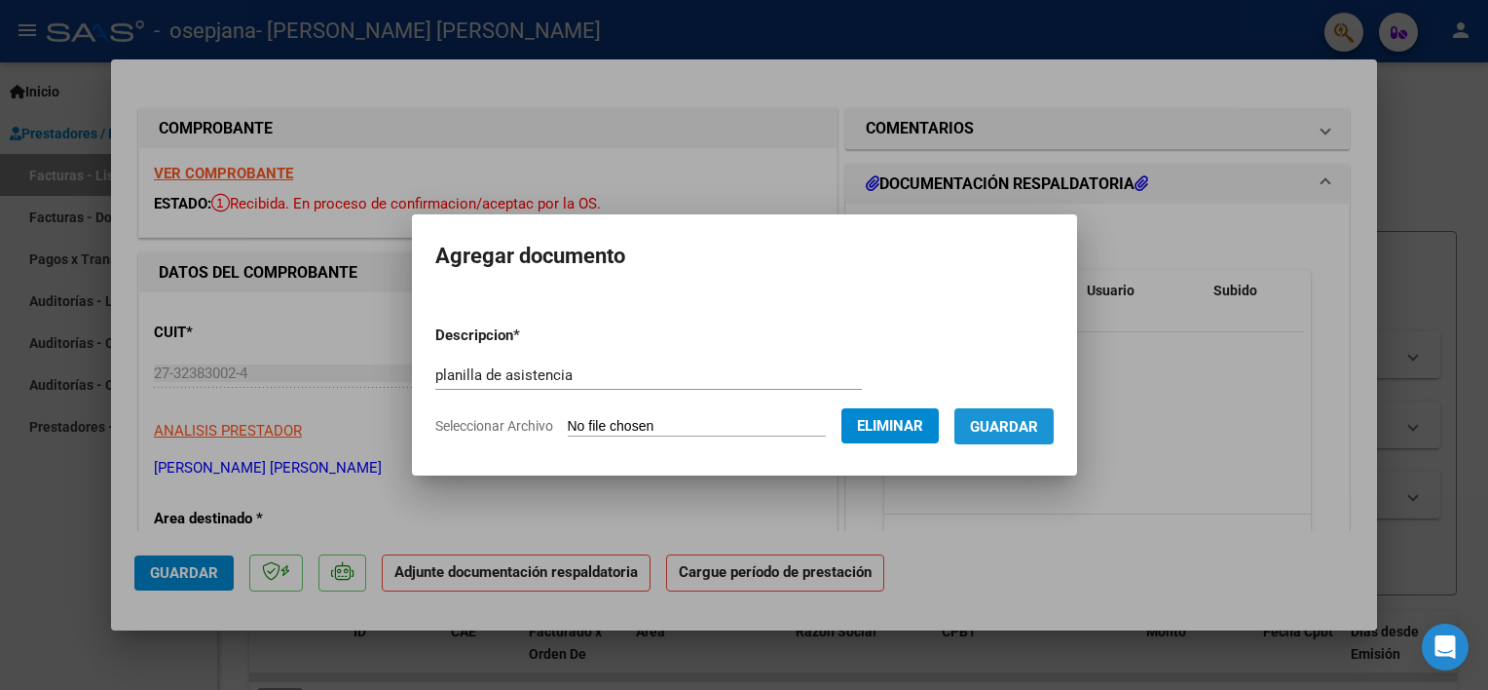
click at [1054, 431] on button "Guardar" at bounding box center [1004, 426] width 99 height 36
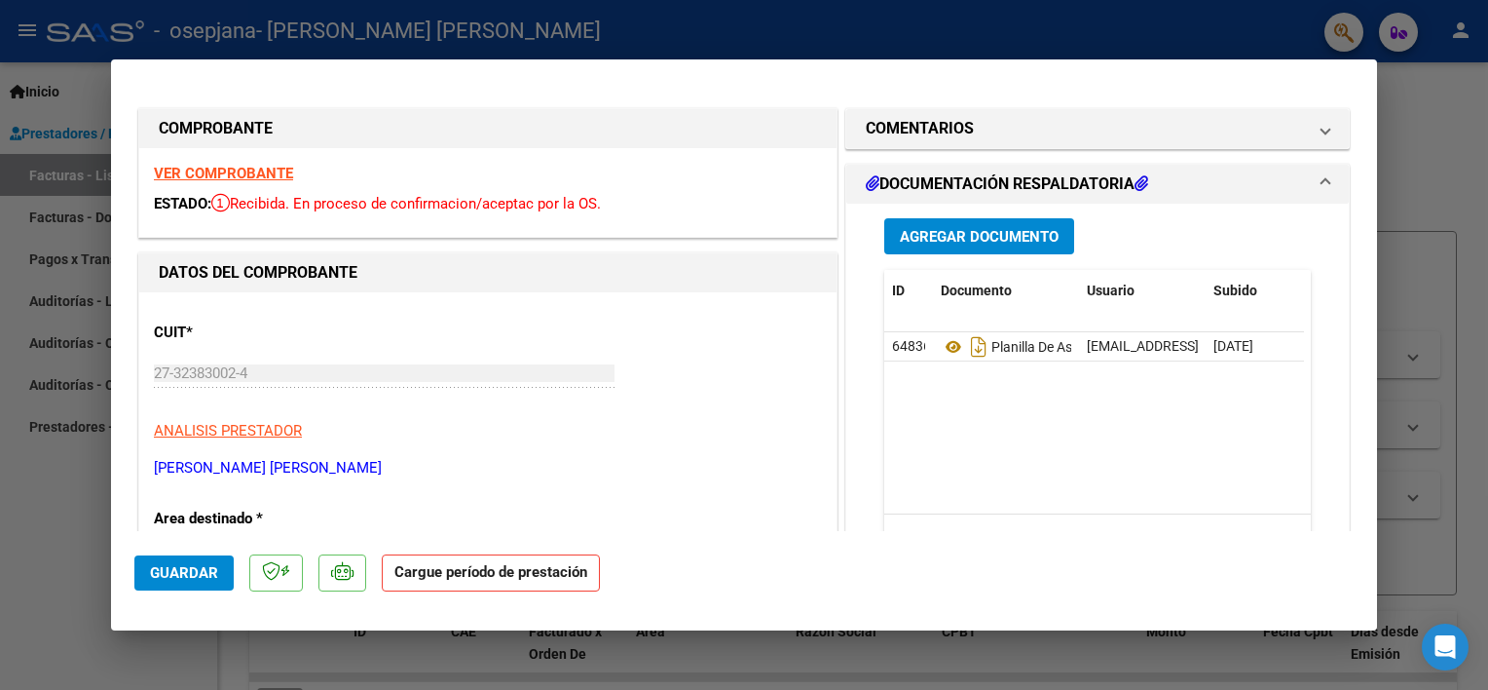
click at [518, 567] on strong "Cargue período de prestación" at bounding box center [491, 573] width 218 height 38
click at [179, 564] on span "Guardar" at bounding box center [184, 573] width 68 height 18
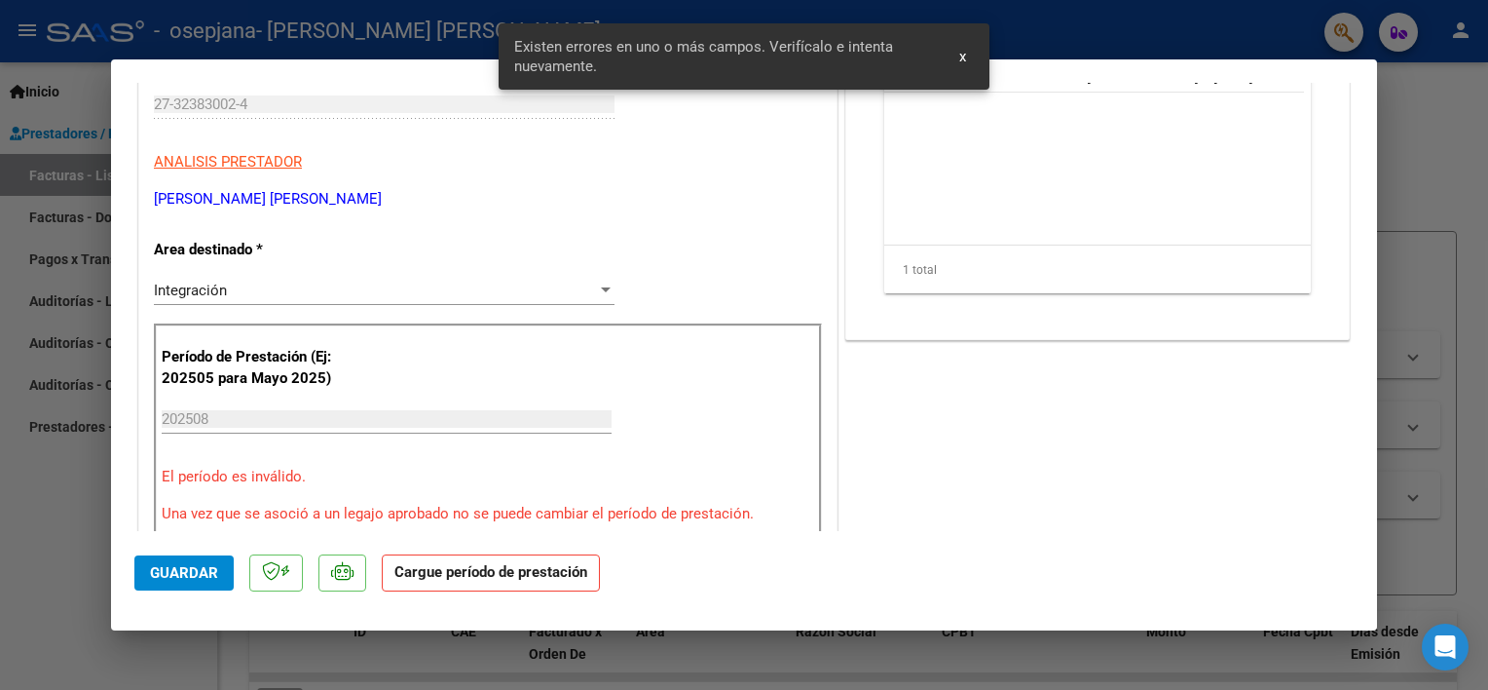
scroll to position [358, 0]
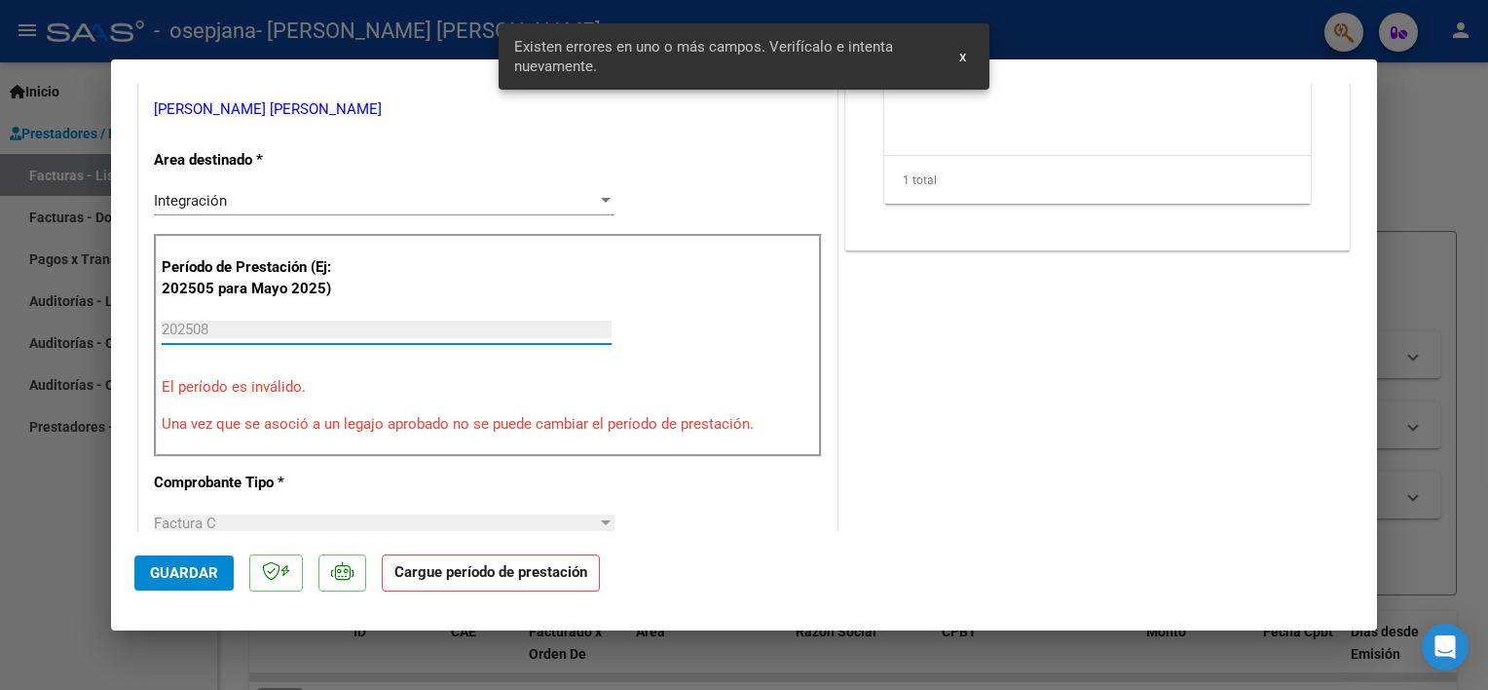
click at [206, 322] on input "202508" at bounding box center [387, 329] width 450 height 18
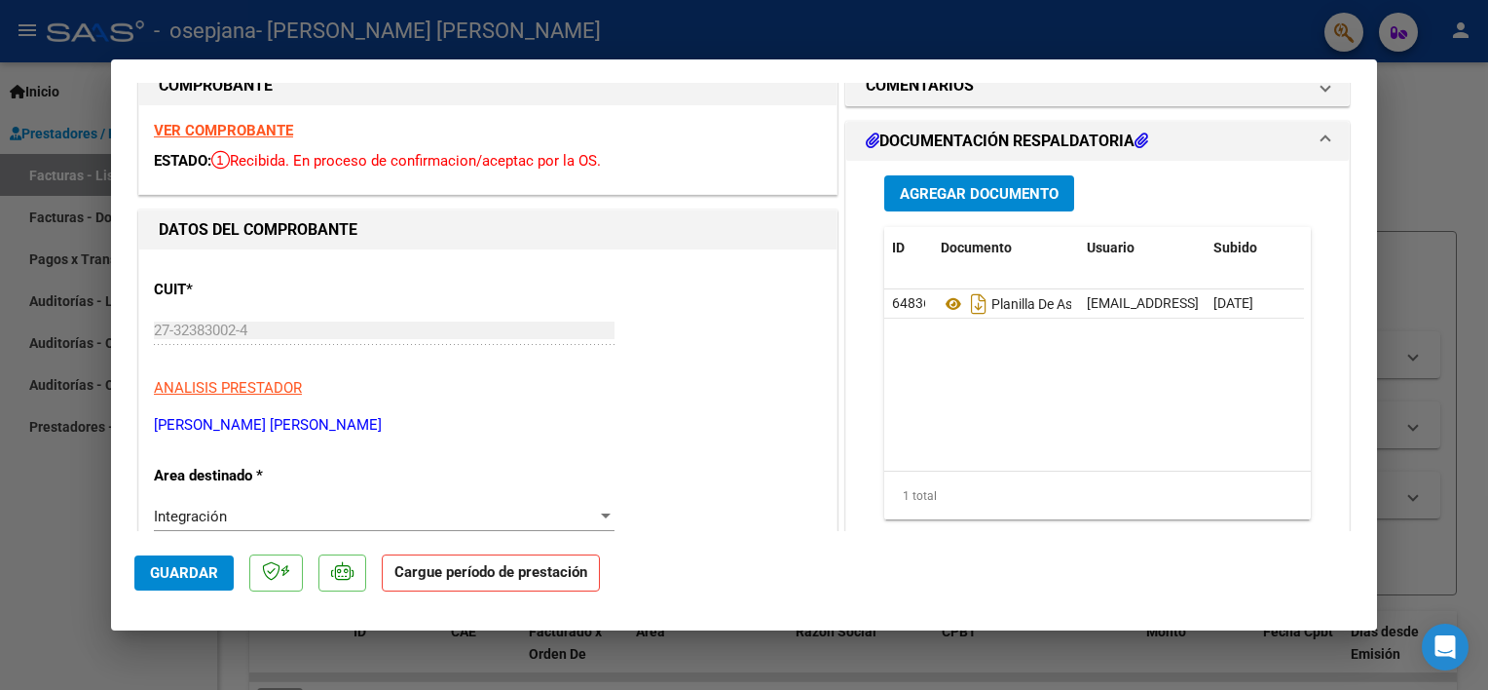
scroll to position [0, 0]
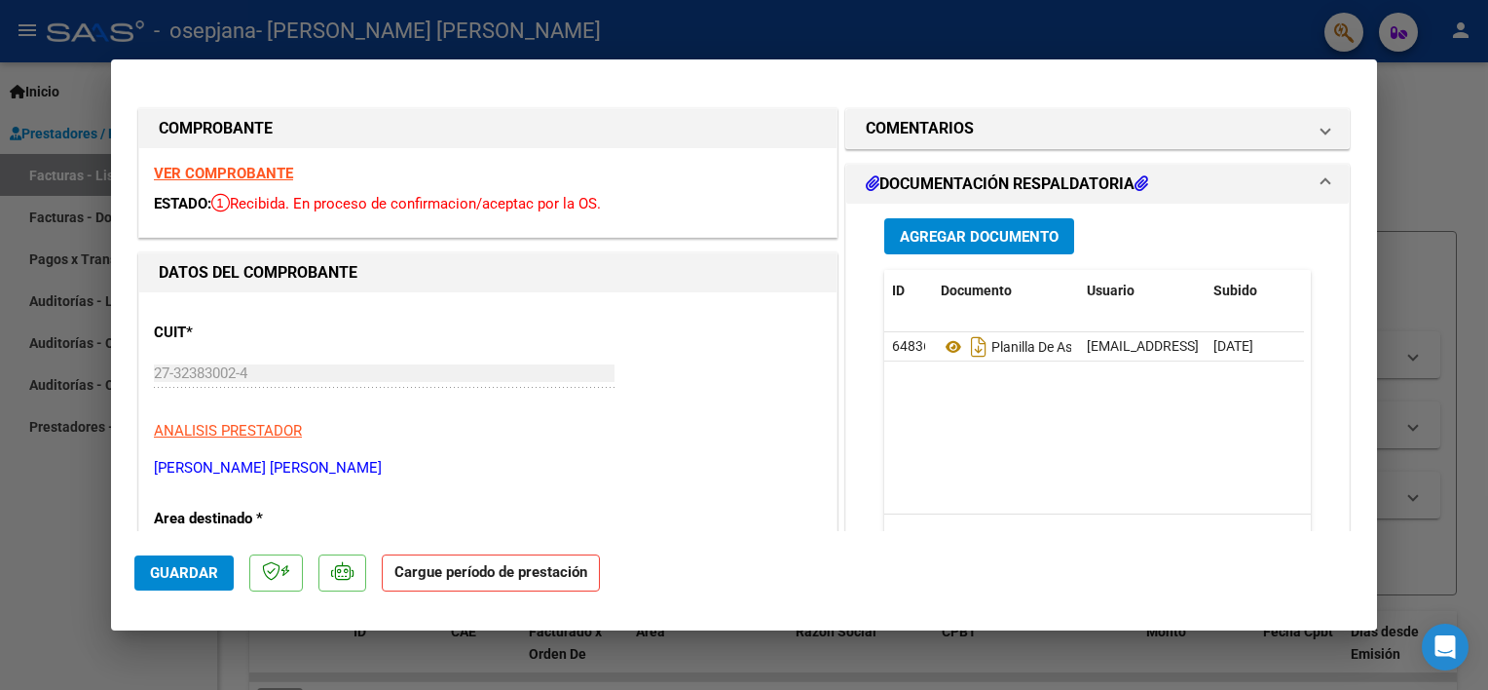
click at [869, 34] on div at bounding box center [744, 345] width 1488 height 690
type input "$ 0,00"
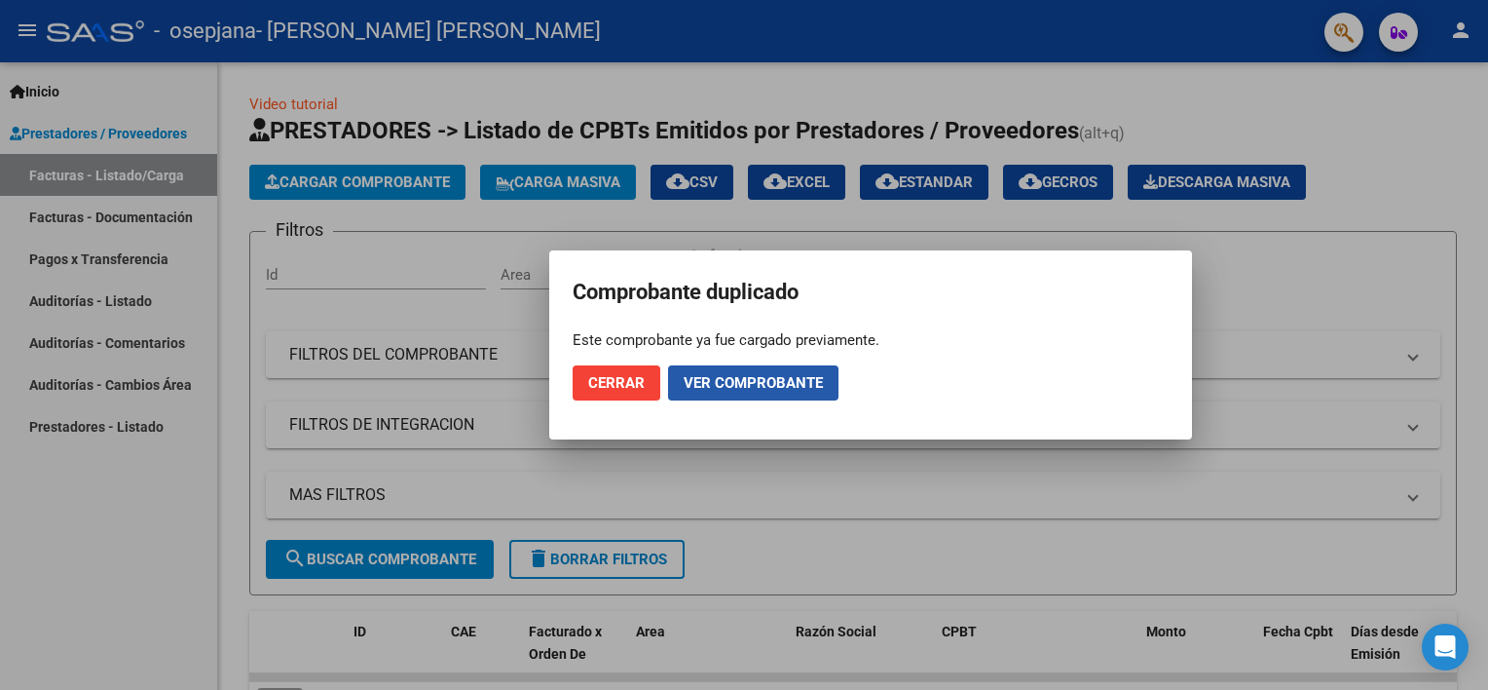
click at [706, 388] on span "Ver comprobante" at bounding box center [753, 383] width 139 height 18
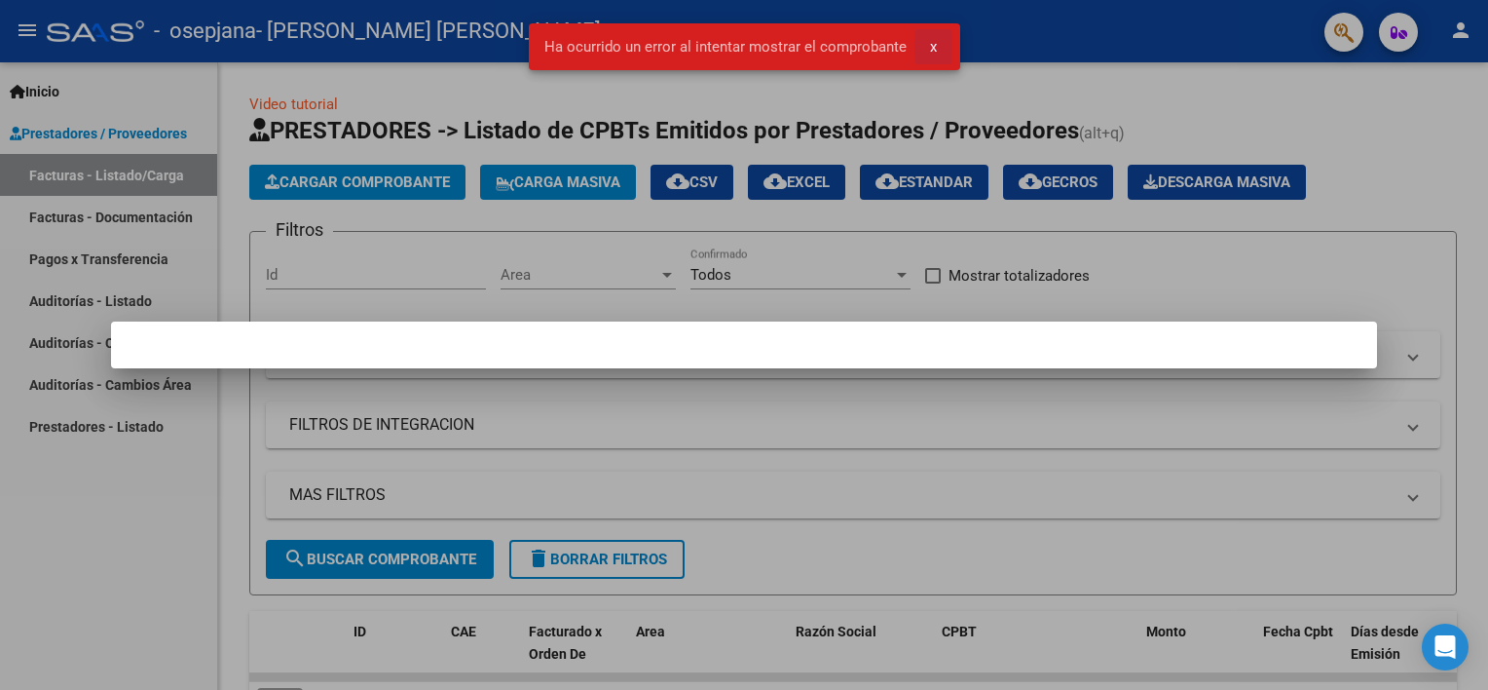
click at [926, 47] on button "x" at bounding box center [934, 46] width 38 height 35
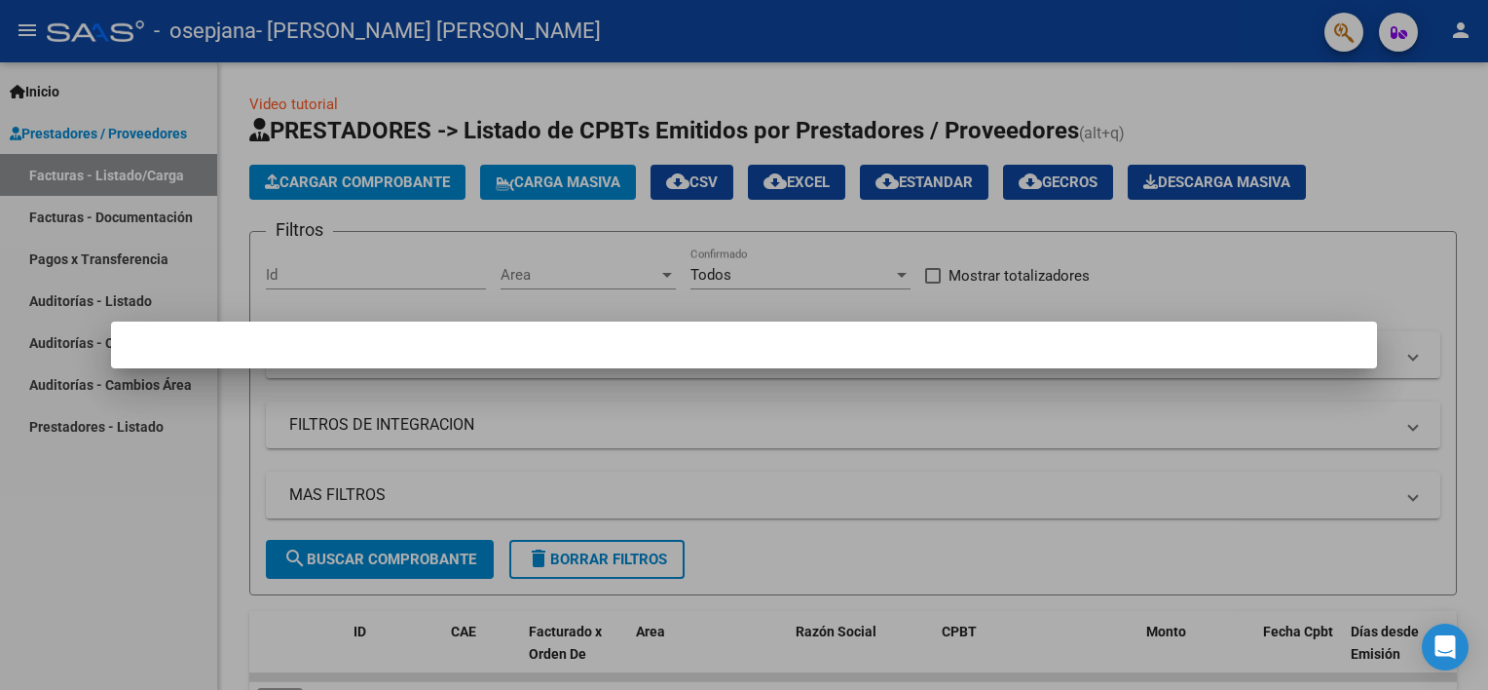
click at [926, 65] on div at bounding box center [744, 345] width 1488 height 690
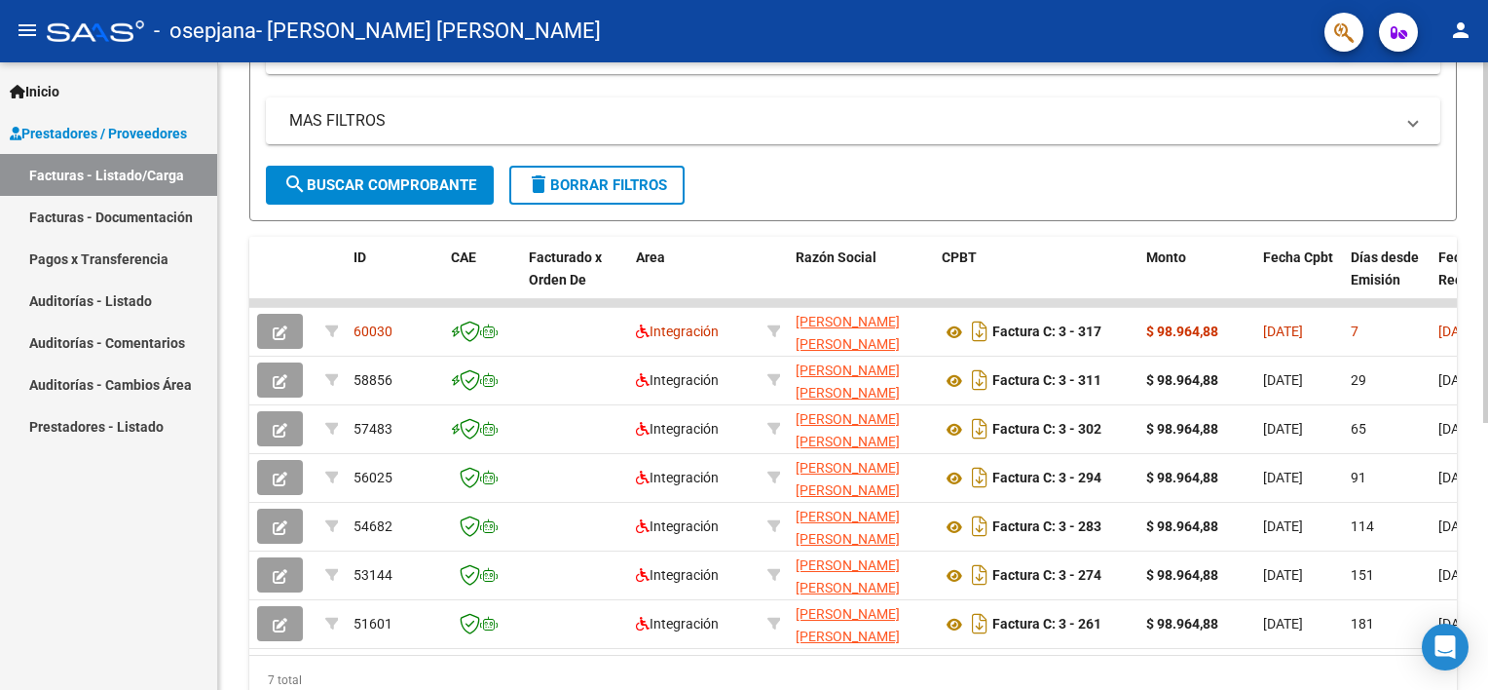
scroll to position [379, 0]
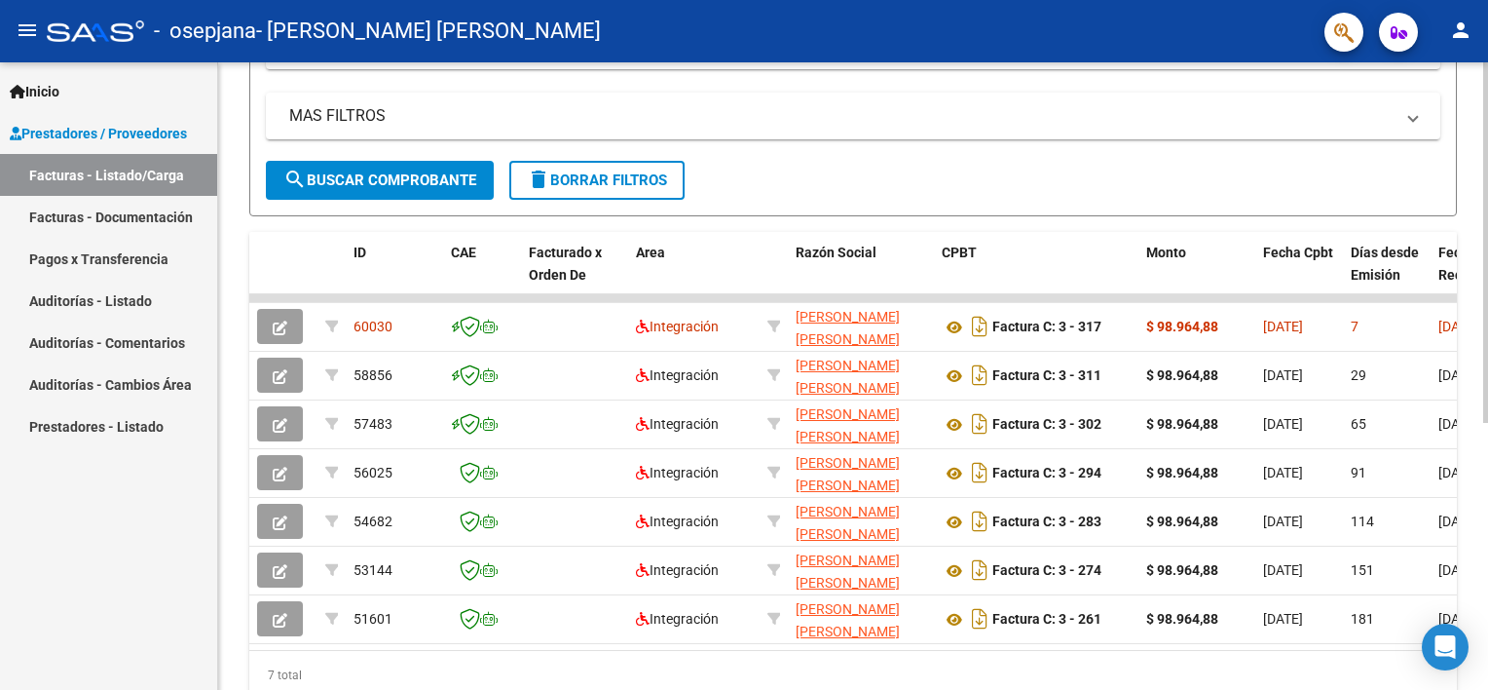
click at [1487, 620] on html "menu - osepjana - [PERSON_NAME] [PERSON_NAME] person Inicio Instructivos Contac…" at bounding box center [744, 345] width 1488 height 690
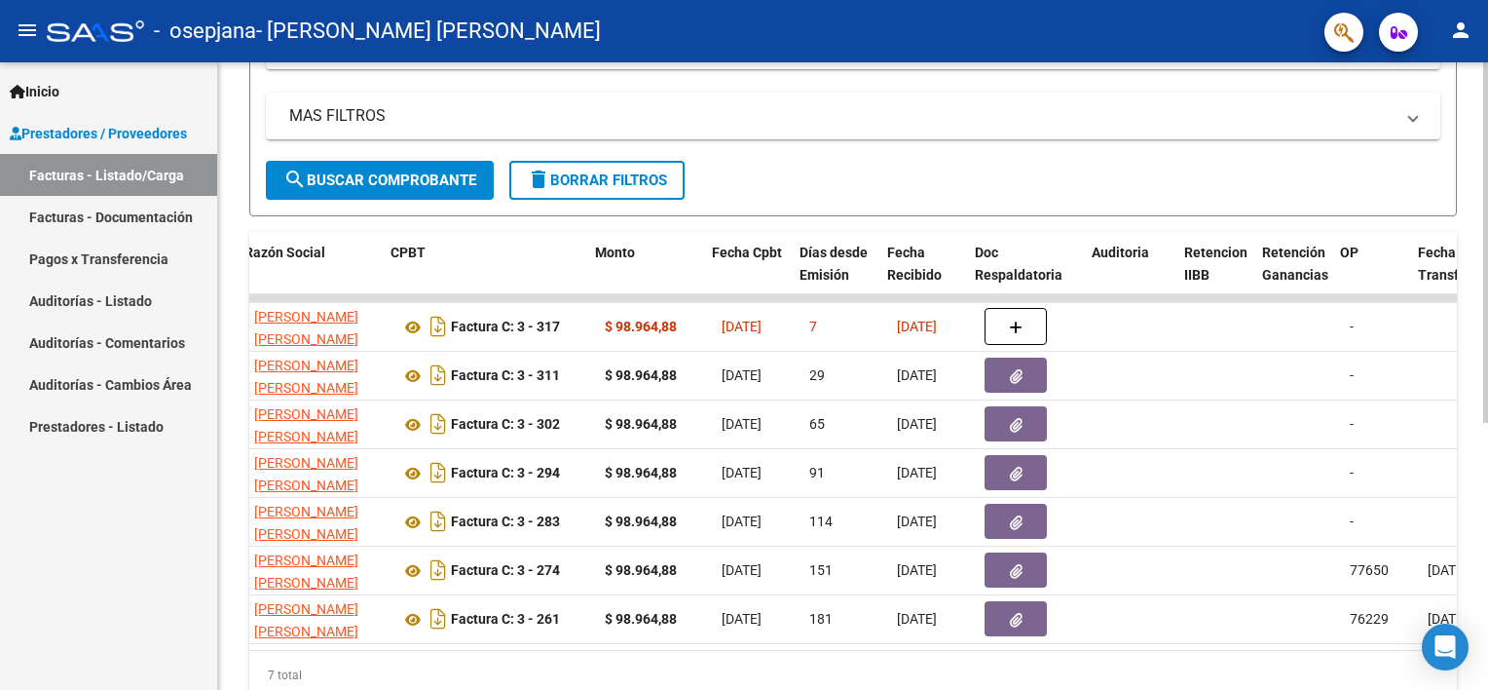
scroll to position [0, 569]
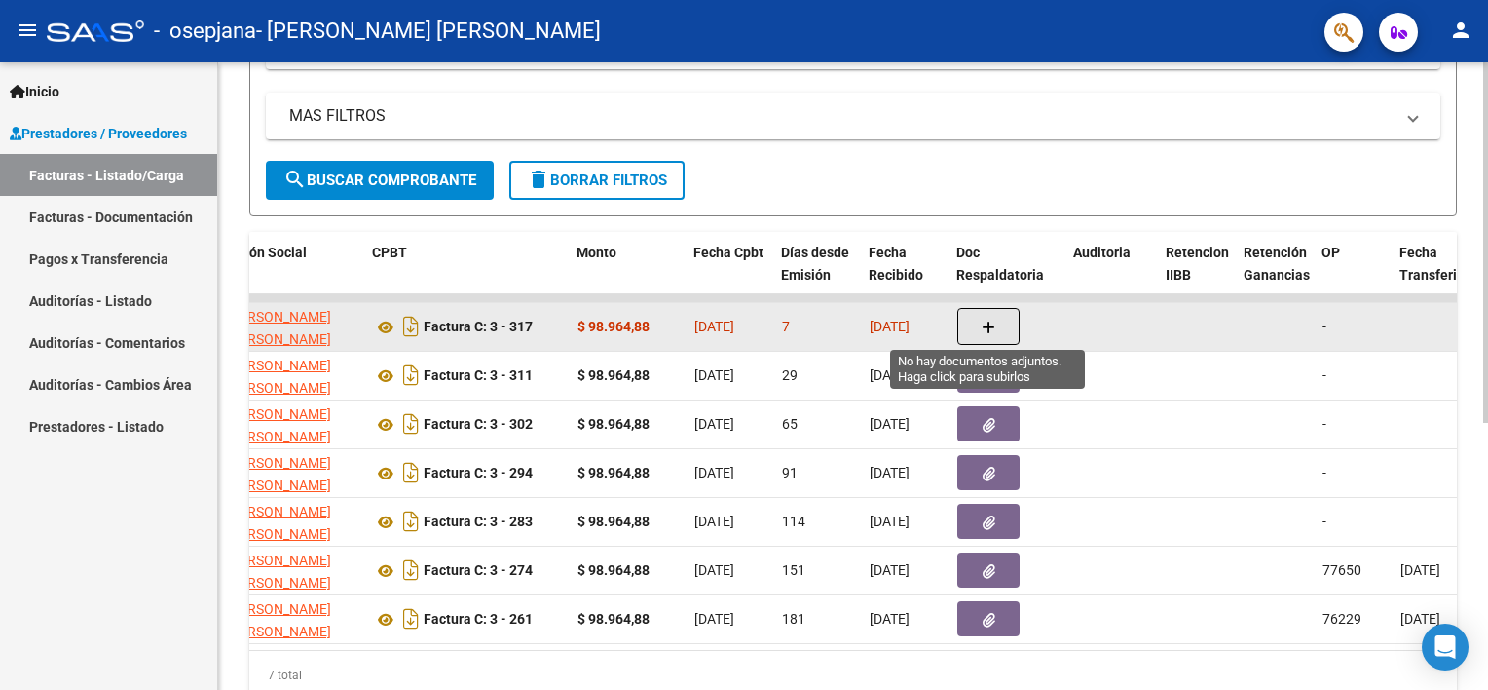
click at [979, 312] on button "button" at bounding box center [989, 326] width 62 height 37
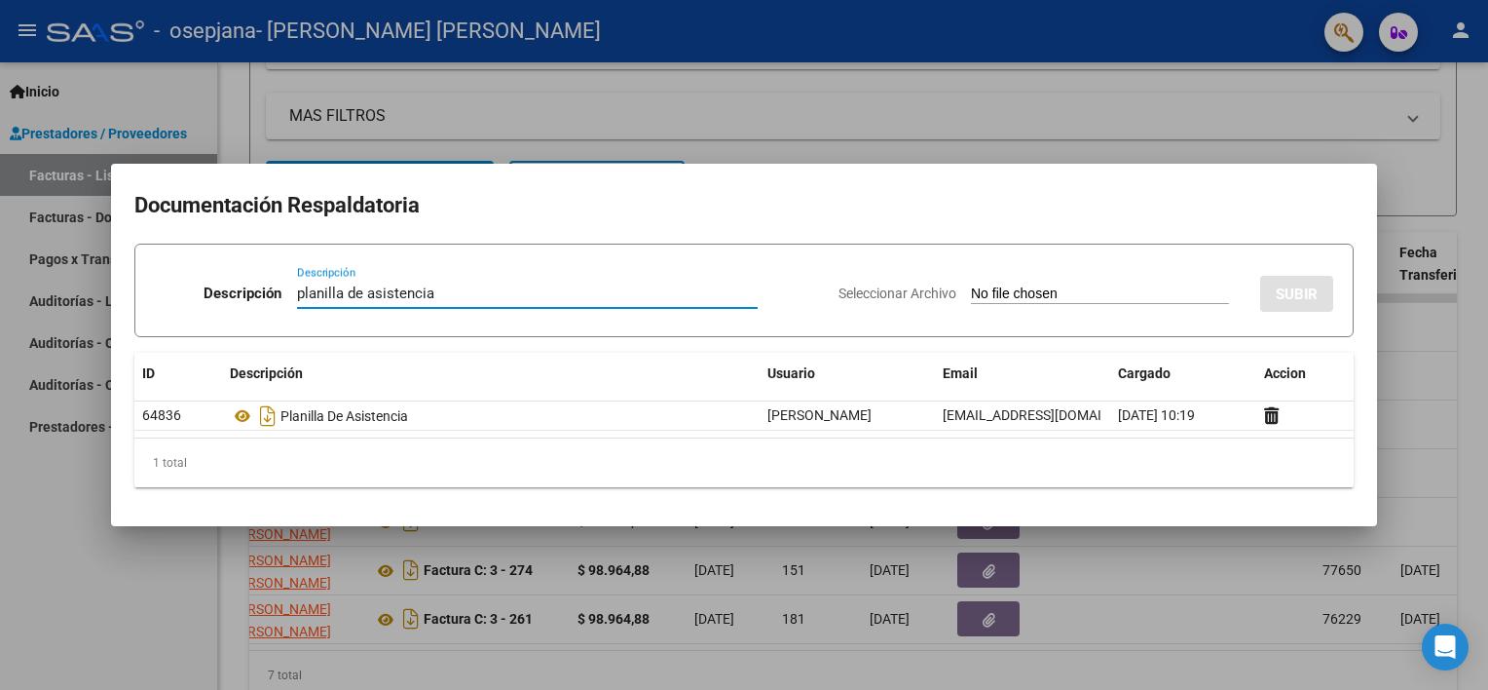
type input "planilla de asistencia"
click at [1092, 286] on input "Seleccionar Archivo" at bounding box center [1100, 294] width 258 height 19
type input "C:\fakepath\WhatsApp Image [DATE] 10.17.26 AM.jpeg"
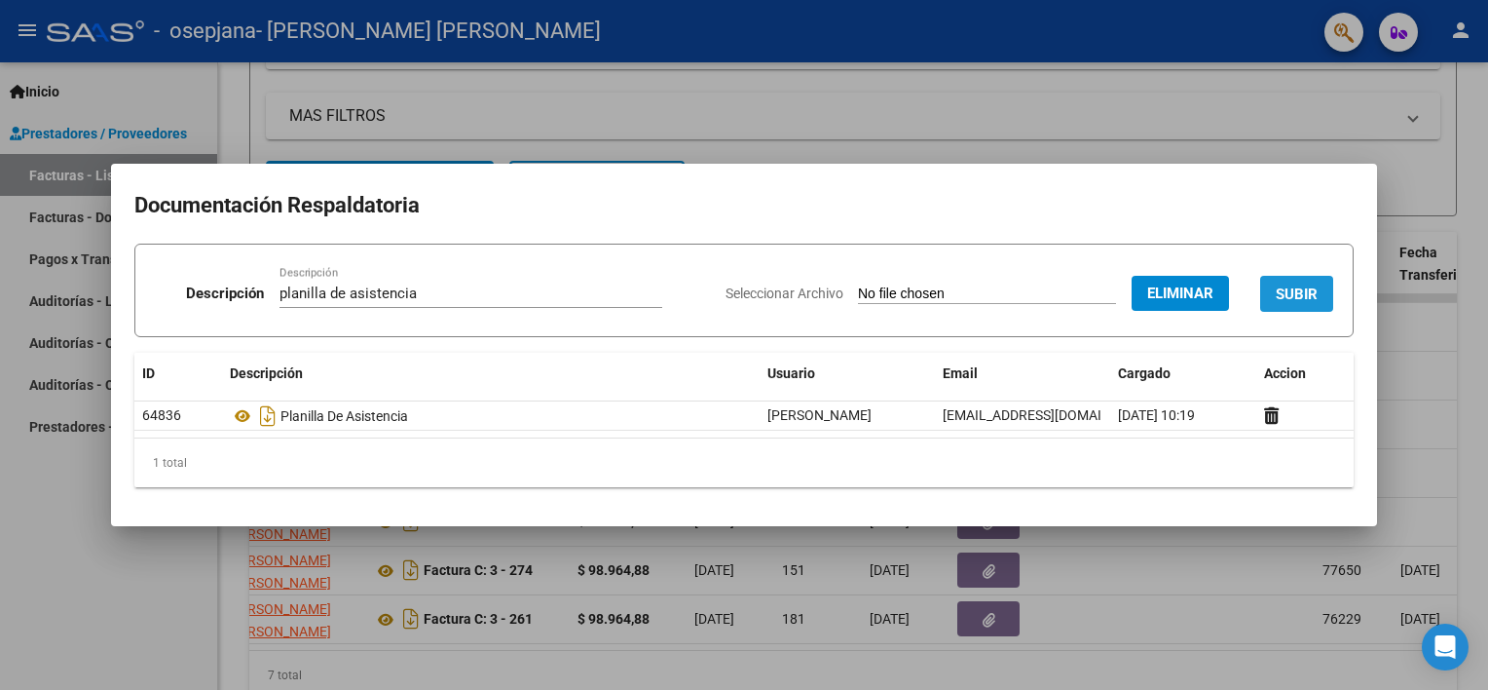
click at [1288, 297] on span "SUBIR" at bounding box center [1297, 294] width 42 height 18
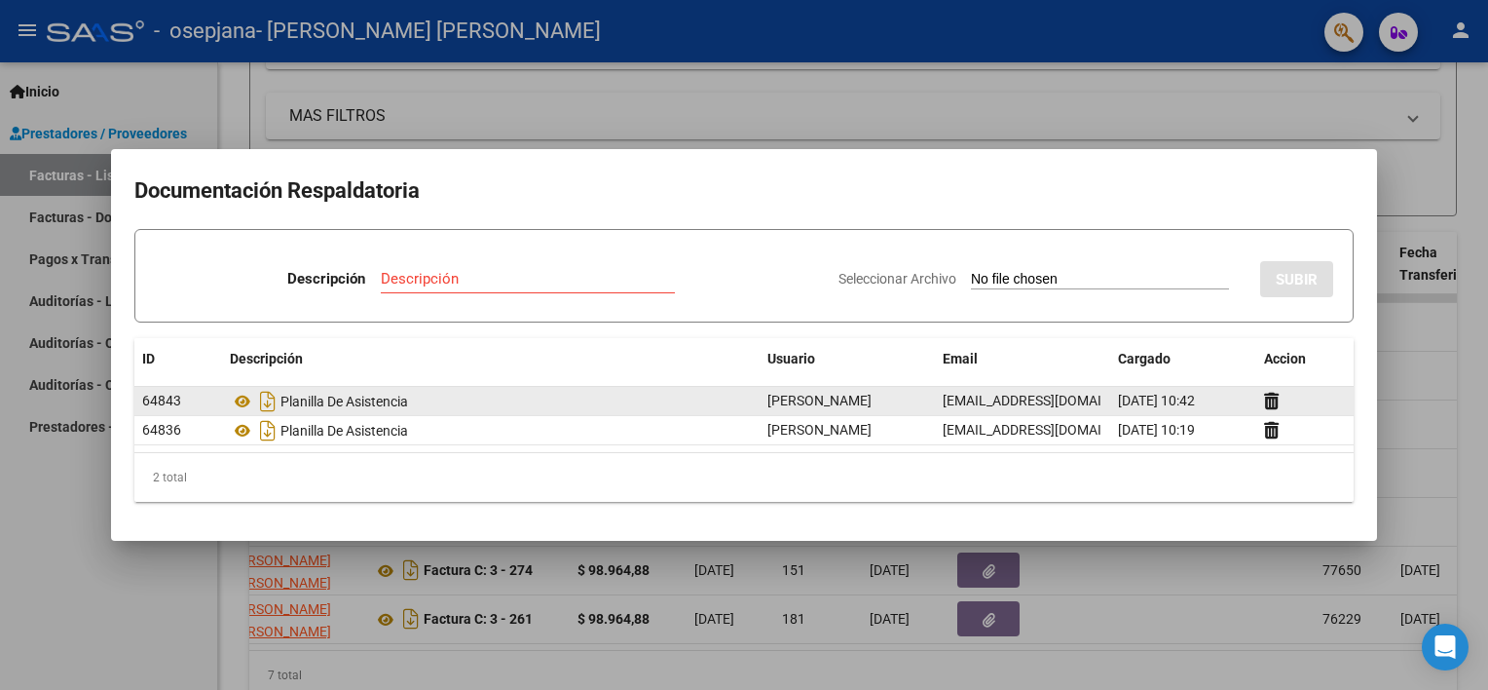
click at [1260, 397] on datatable-body-cell at bounding box center [1305, 401] width 97 height 28
click at [1270, 401] on icon at bounding box center [1271, 401] width 15 height 19
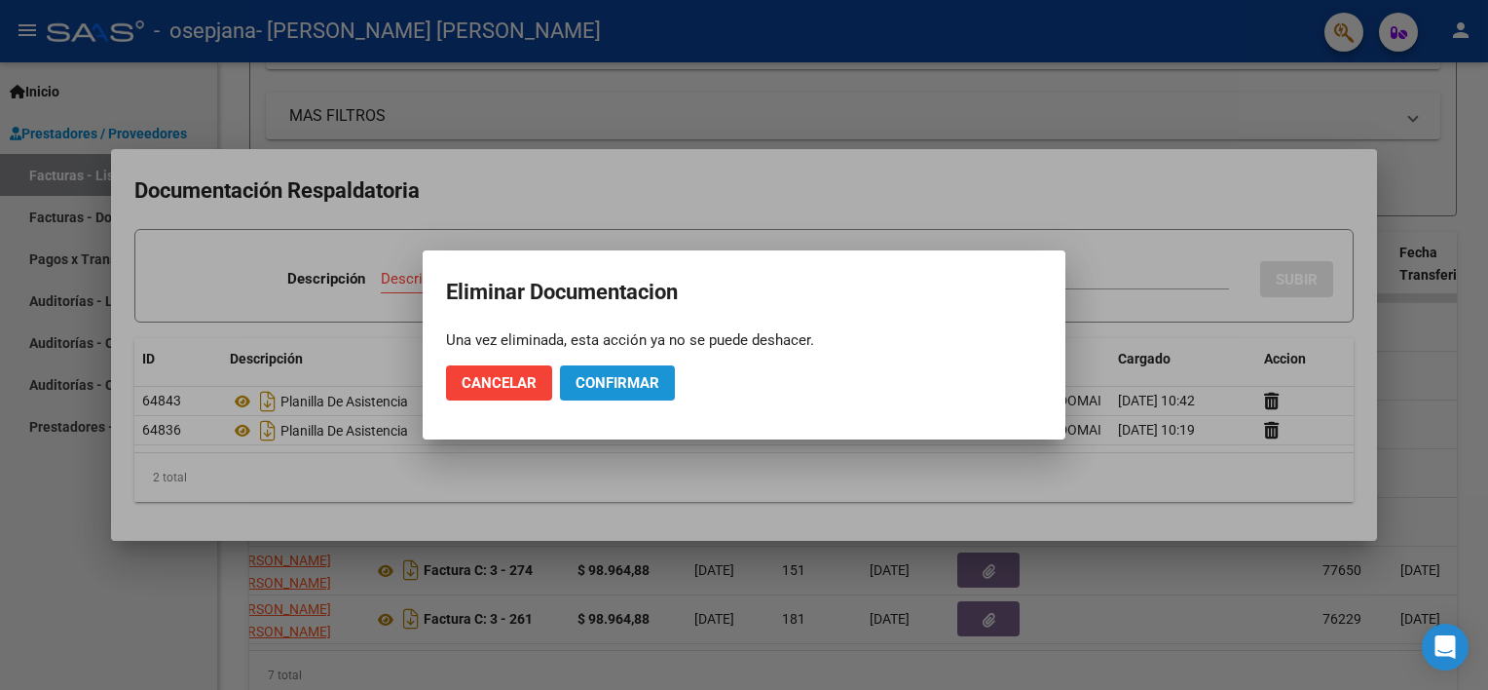
click at [576, 383] on span "Confirmar" at bounding box center [618, 383] width 84 height 18
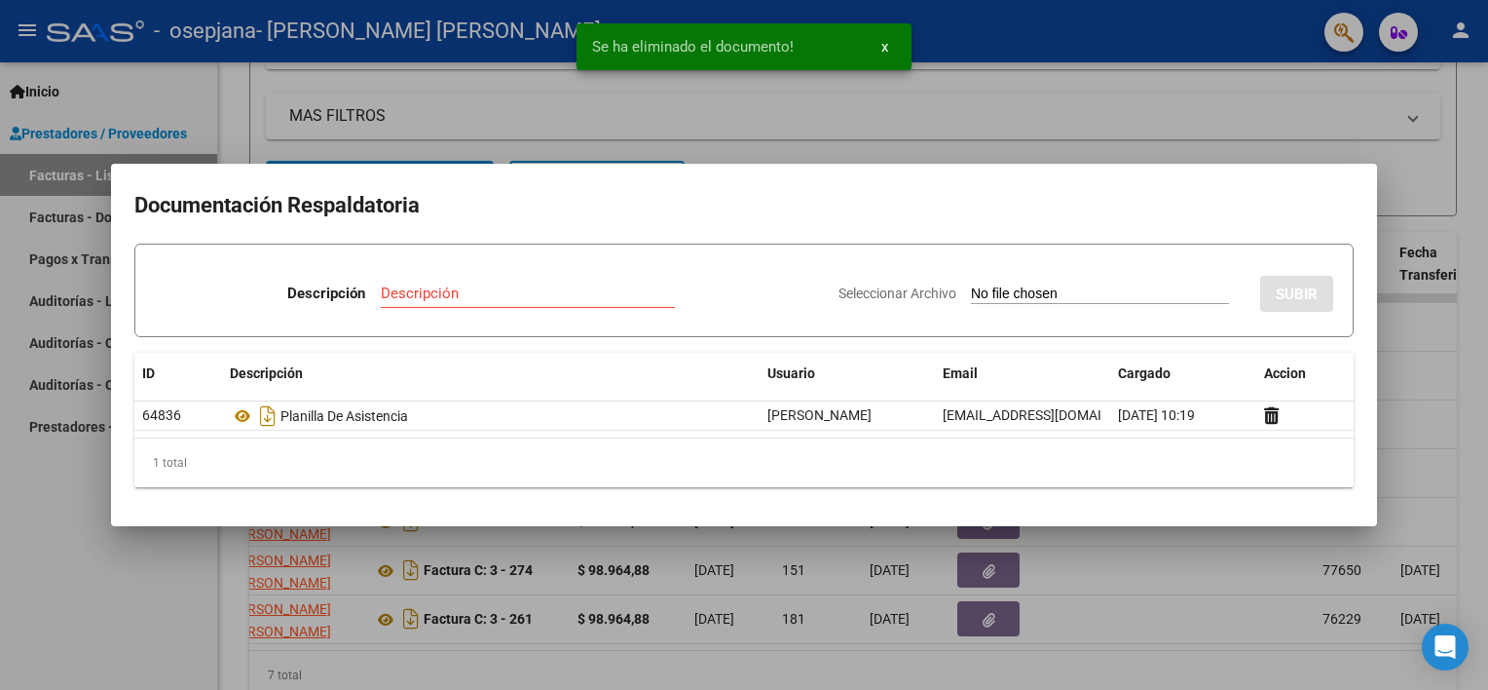
click at [722, 113] on div at bounding box center [744, 345] width 1488 height 690
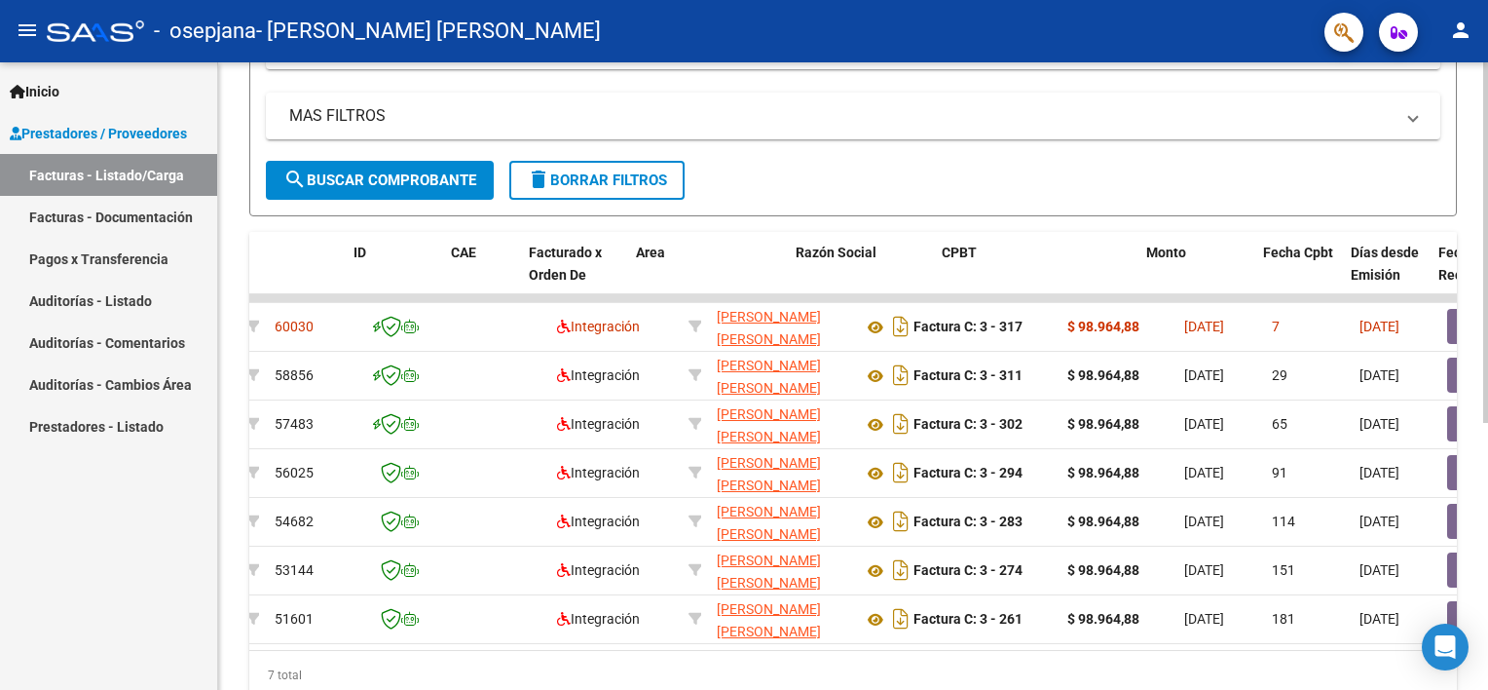
scroll to position [0, 0]
